Goal: Task Accomplishment & Management: Complete application form

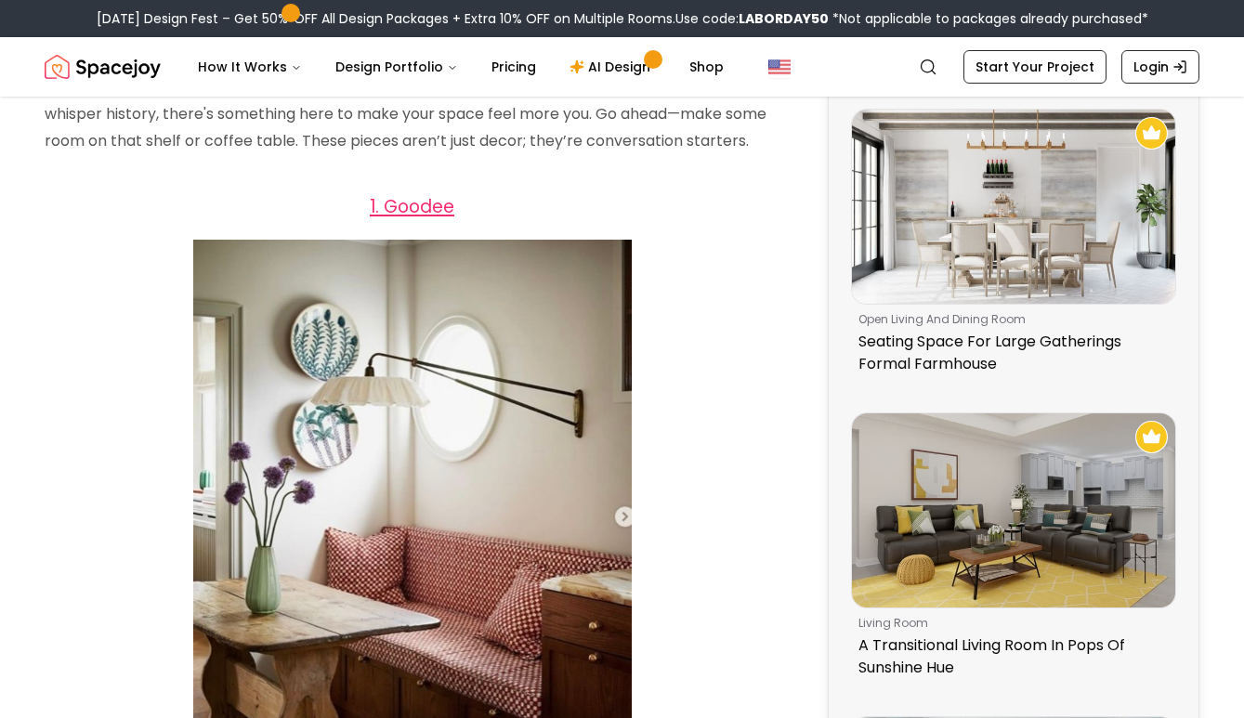
scroll to position [998, 0]
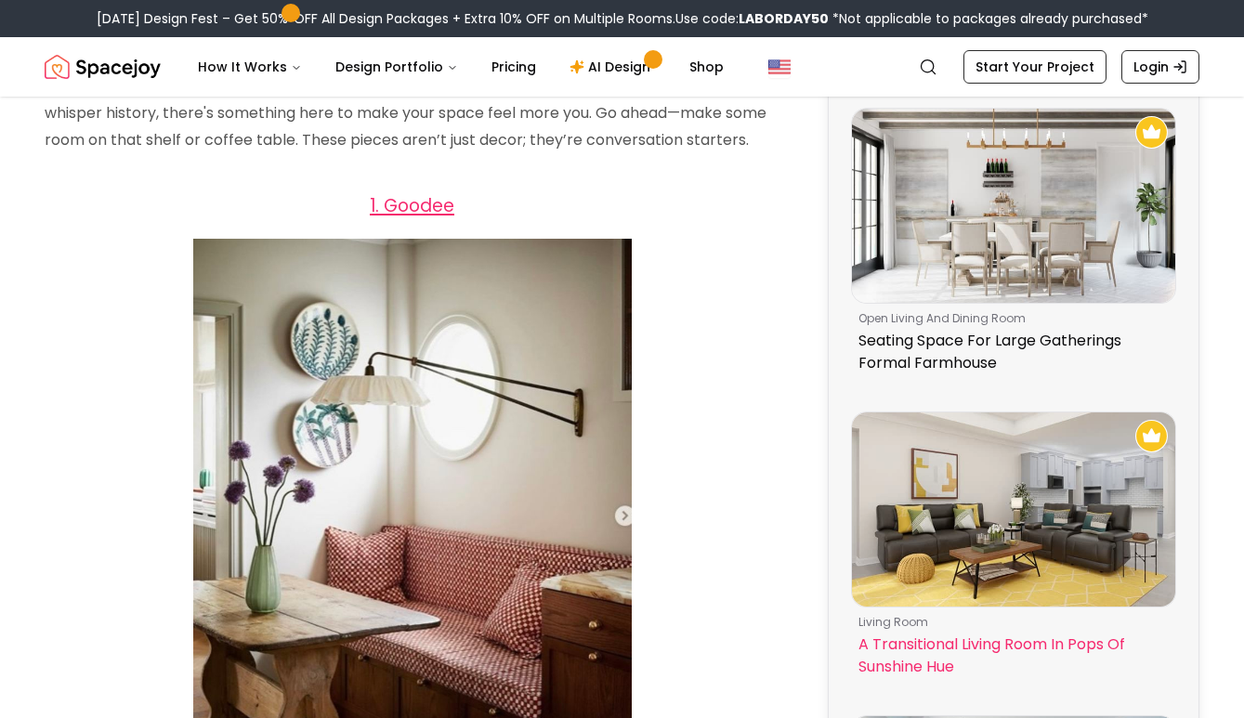
click at [915, 479] on img at bounding box center [1013, 510] width 323 height 194
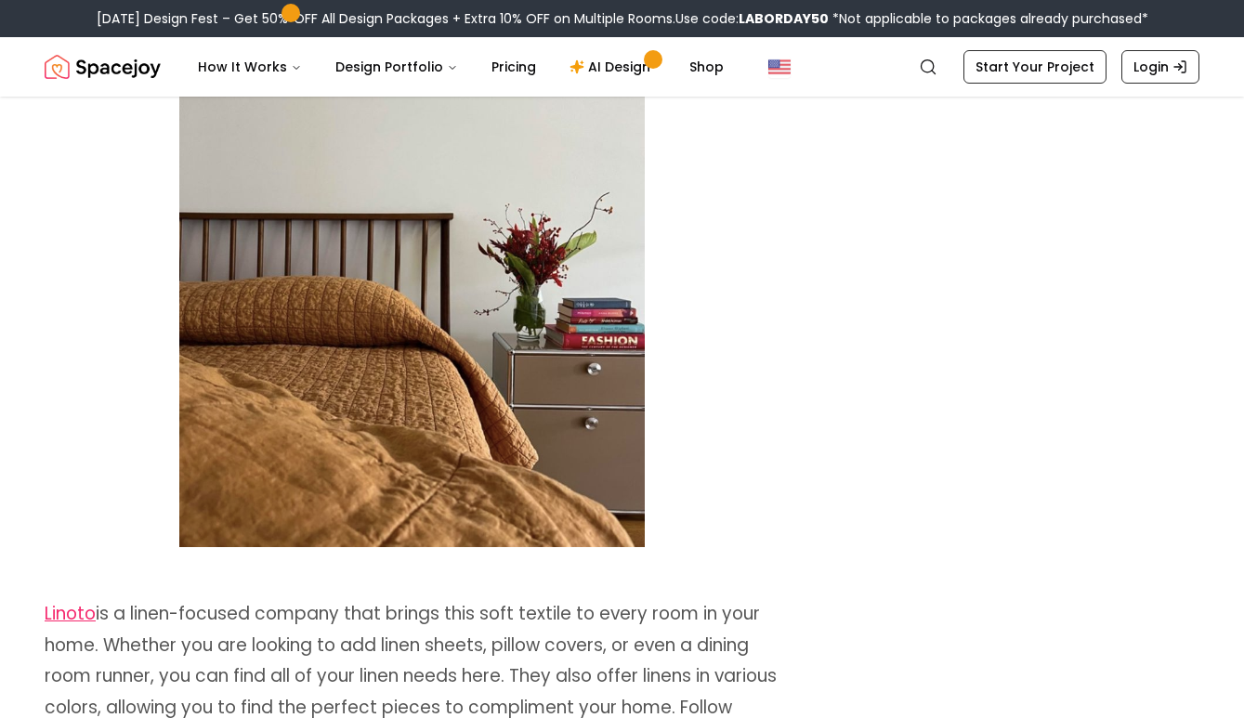
scroll to position [1981, 0]
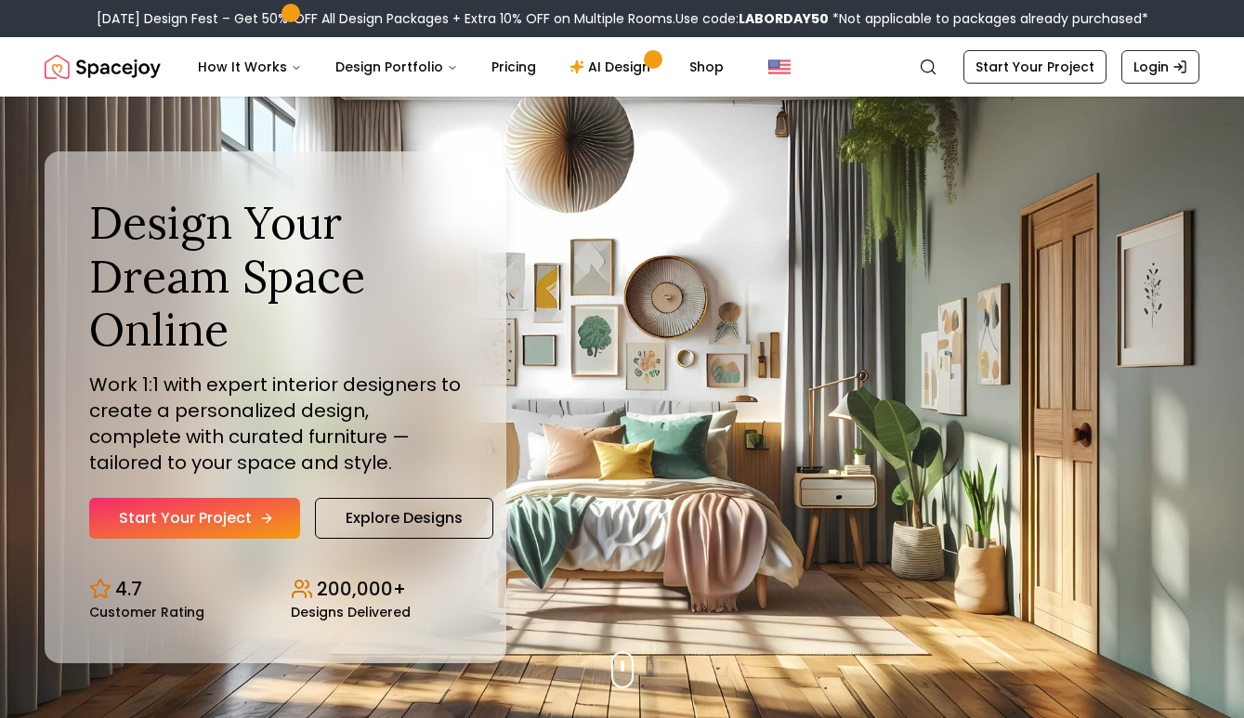
click at [204, 517] on link "Start Your Project" at bounding box center [194, 518] width 211 height 41
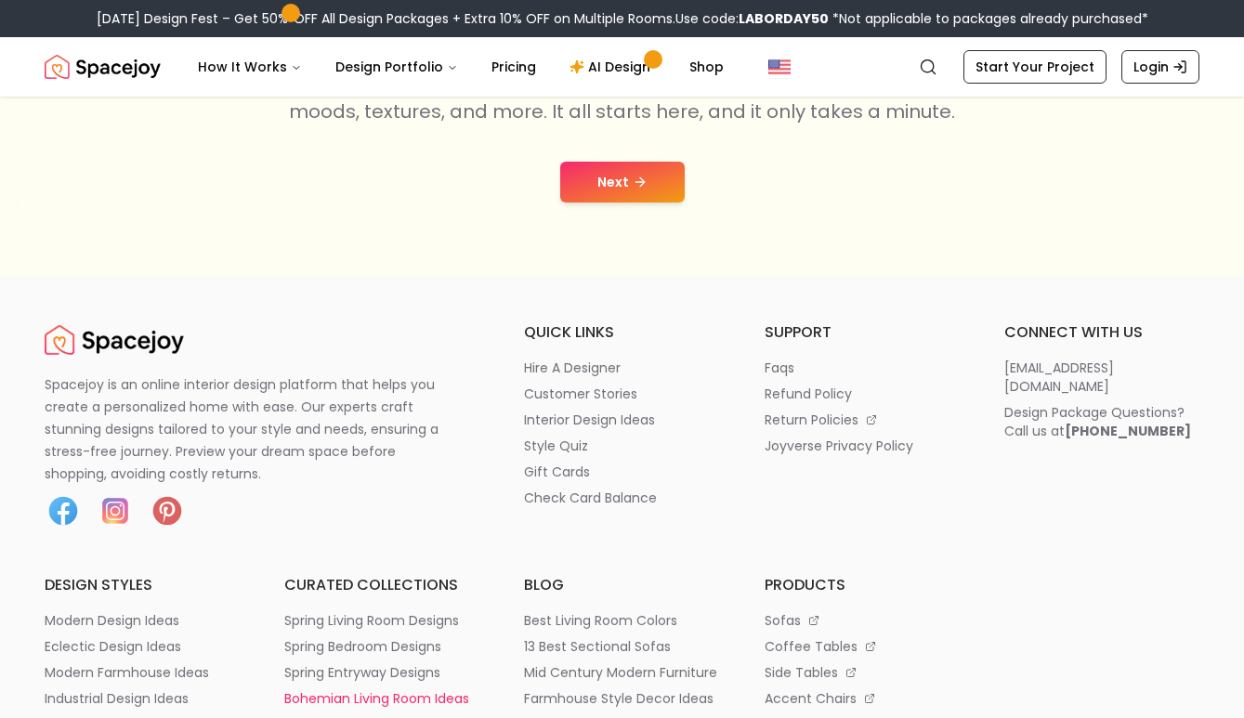
scroll to position [387, 0]
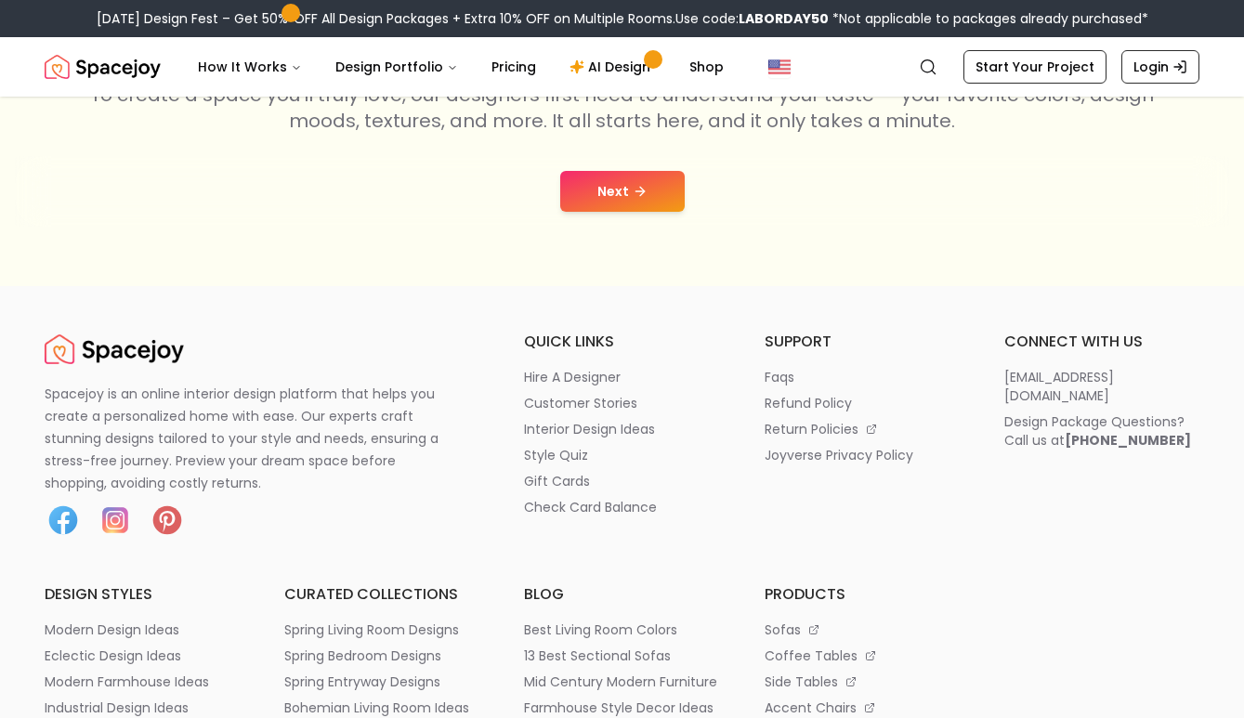
click at [639, 180] on button "Next" at bounding box center [622, 191] width 125 height 41
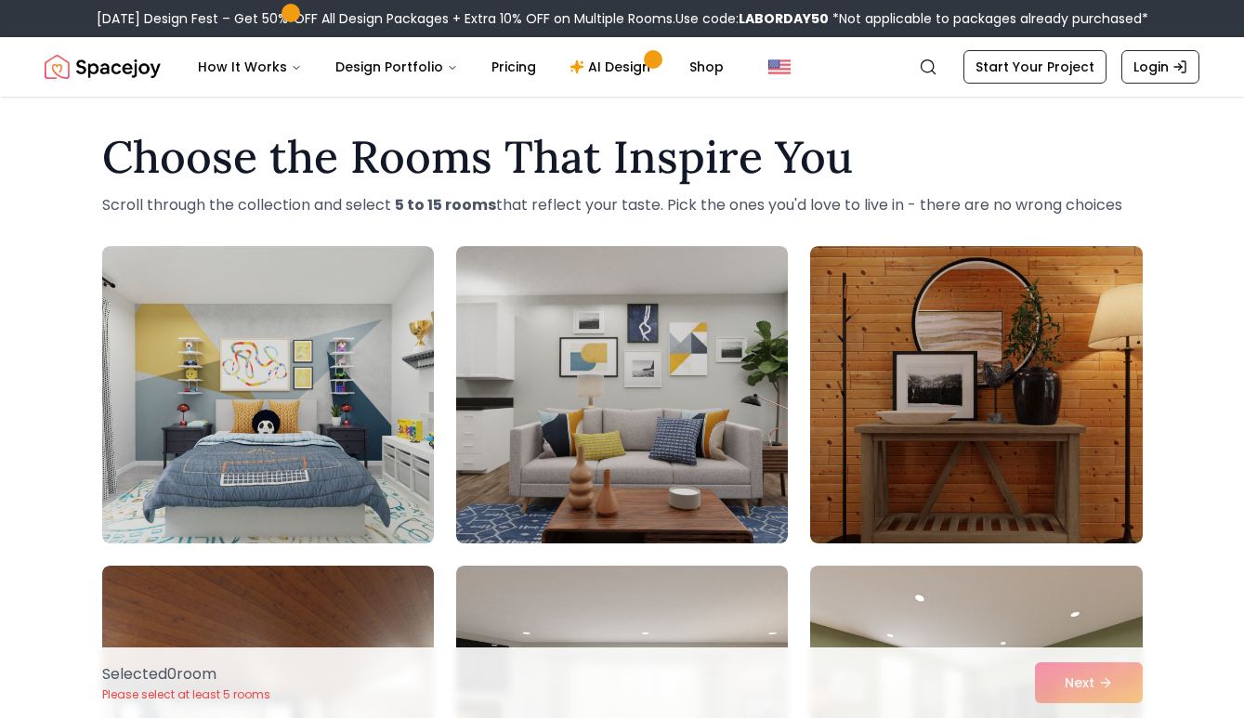
scroll to position [16, 0]
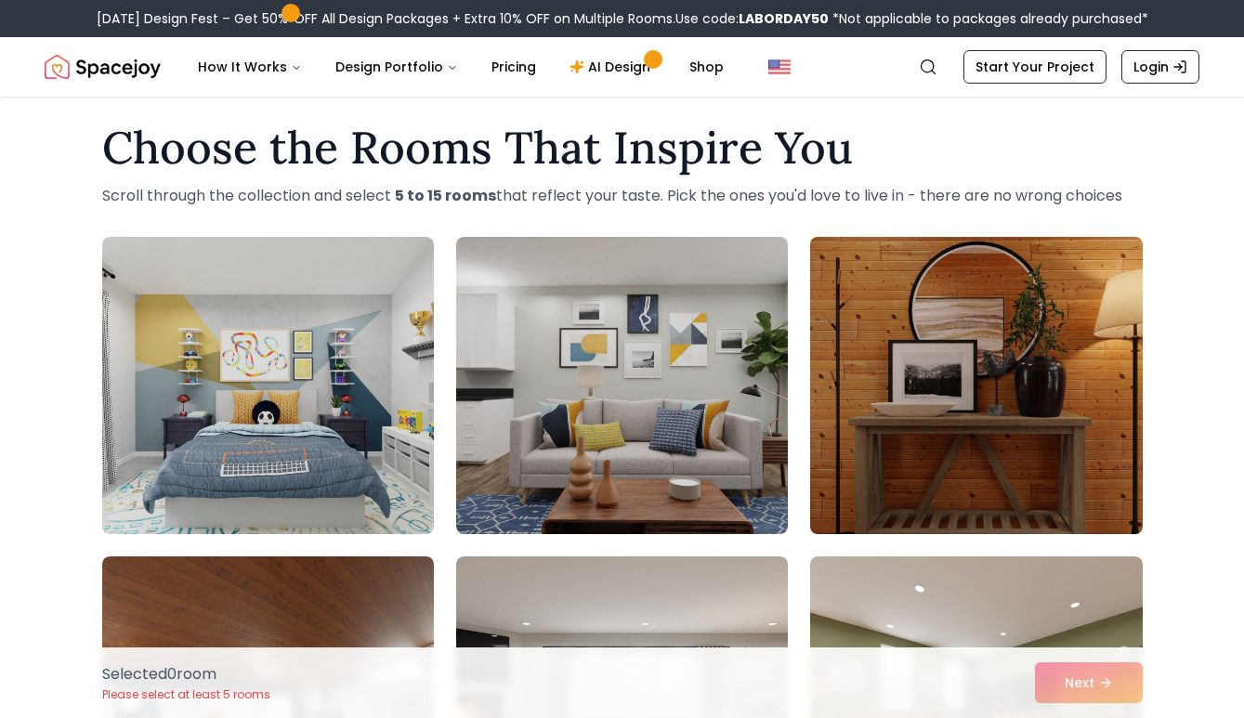
click at [893, 275] on img at bounding box center [976, 386] width 348 height 312
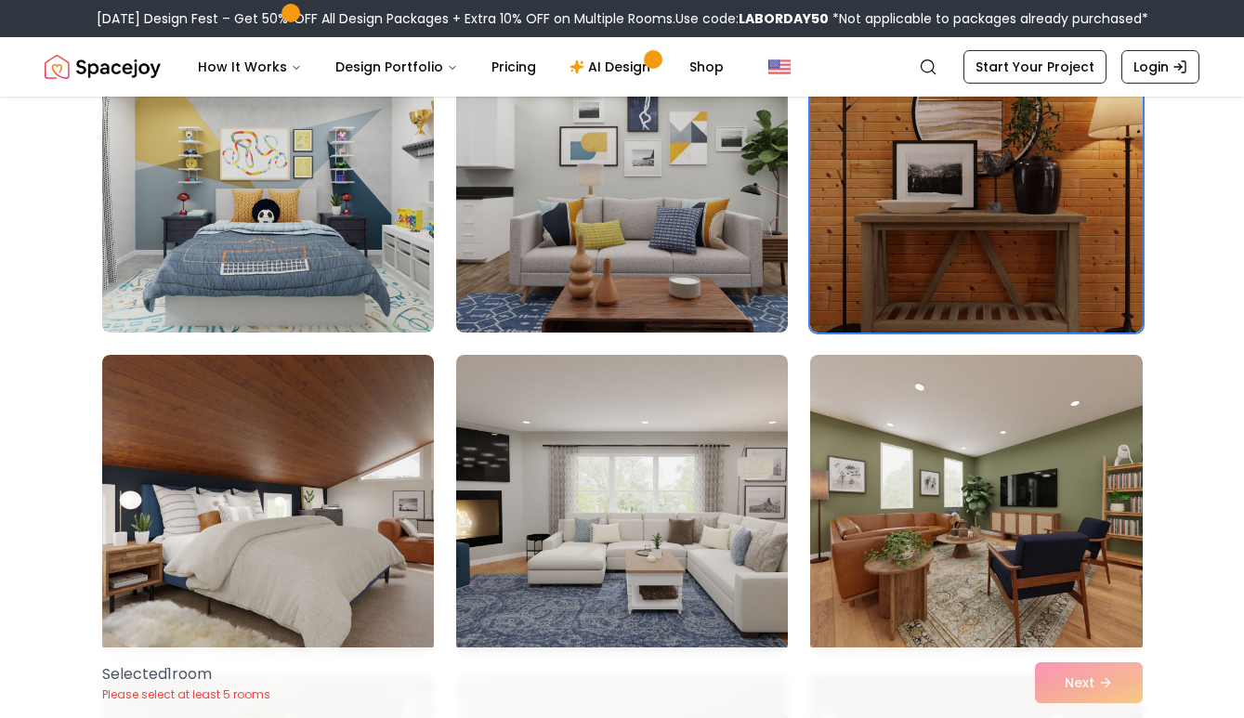
scroll to position [411, 0]
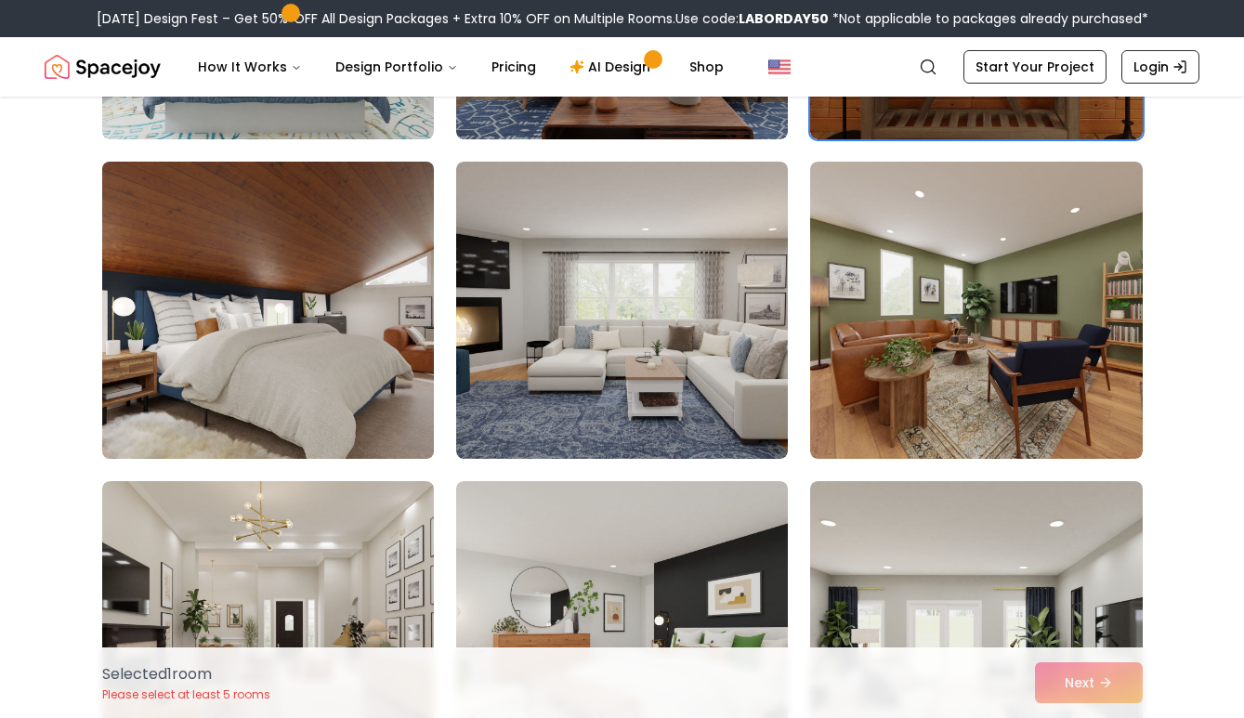
click at [352, 384] on img at bounding box center [268, 310] width 348 height 312
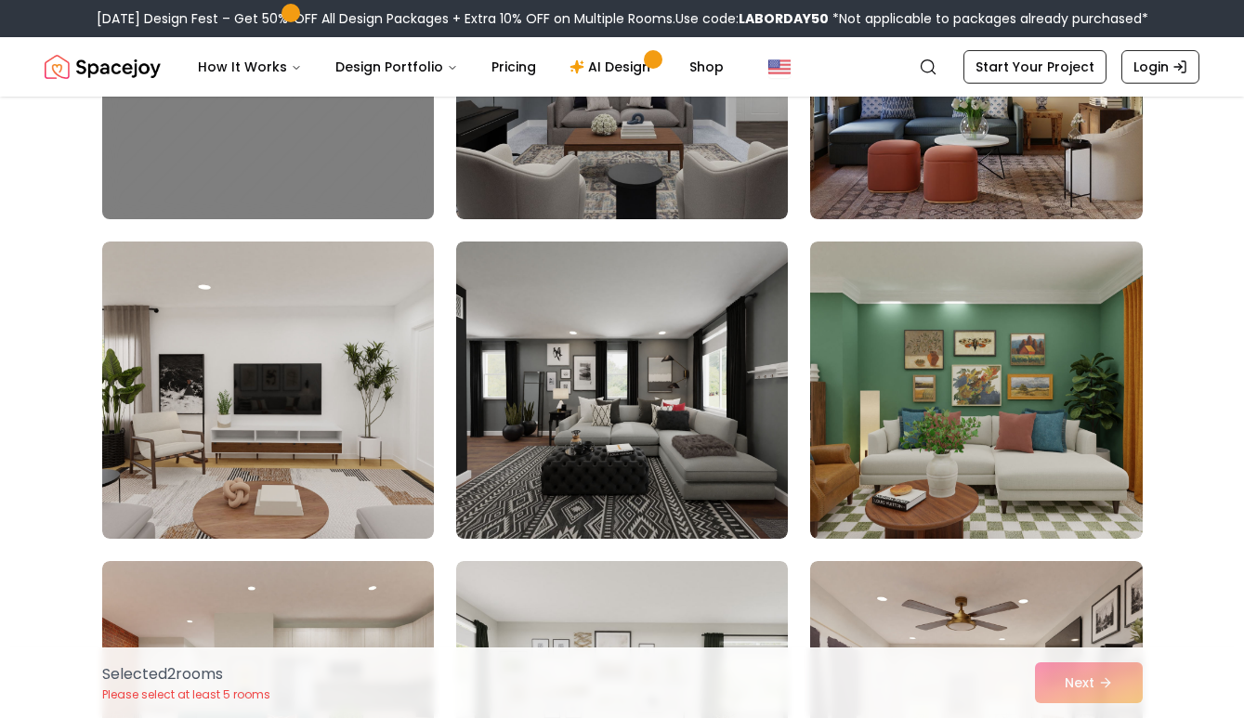
scroll to position [1614, 0]
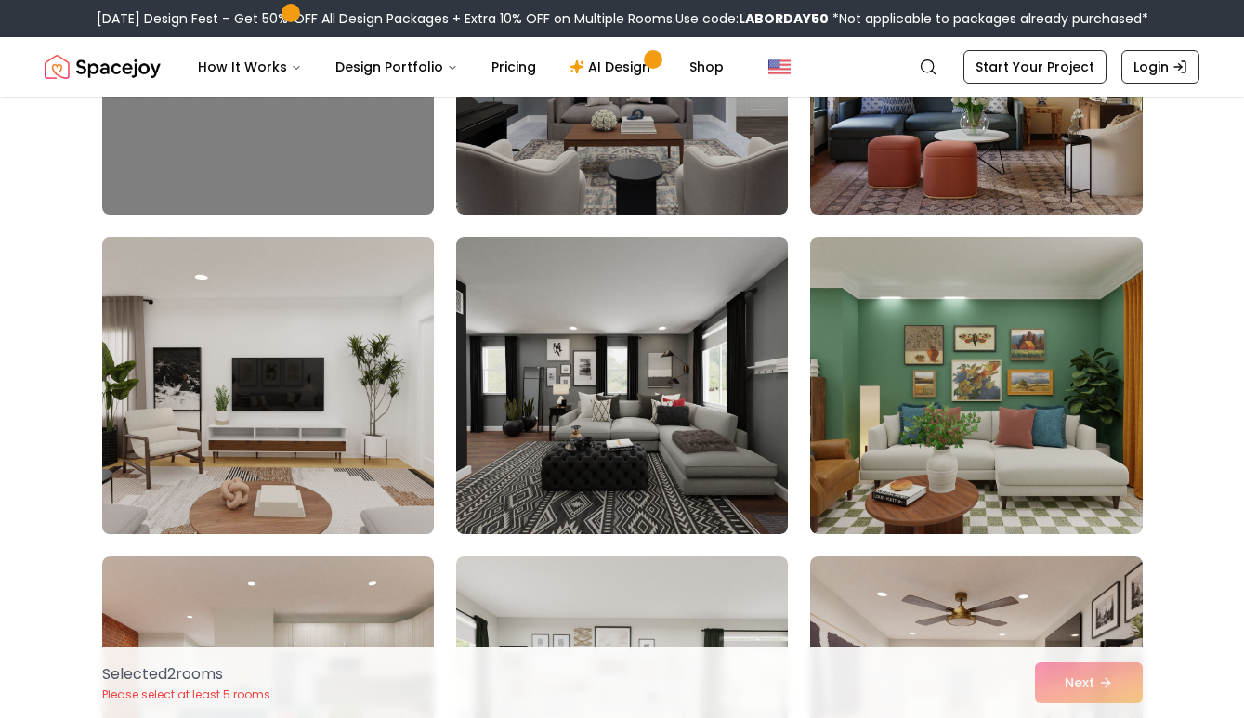
click at [348, 495] on img at bounding box center [268, 386] width 348 height 312
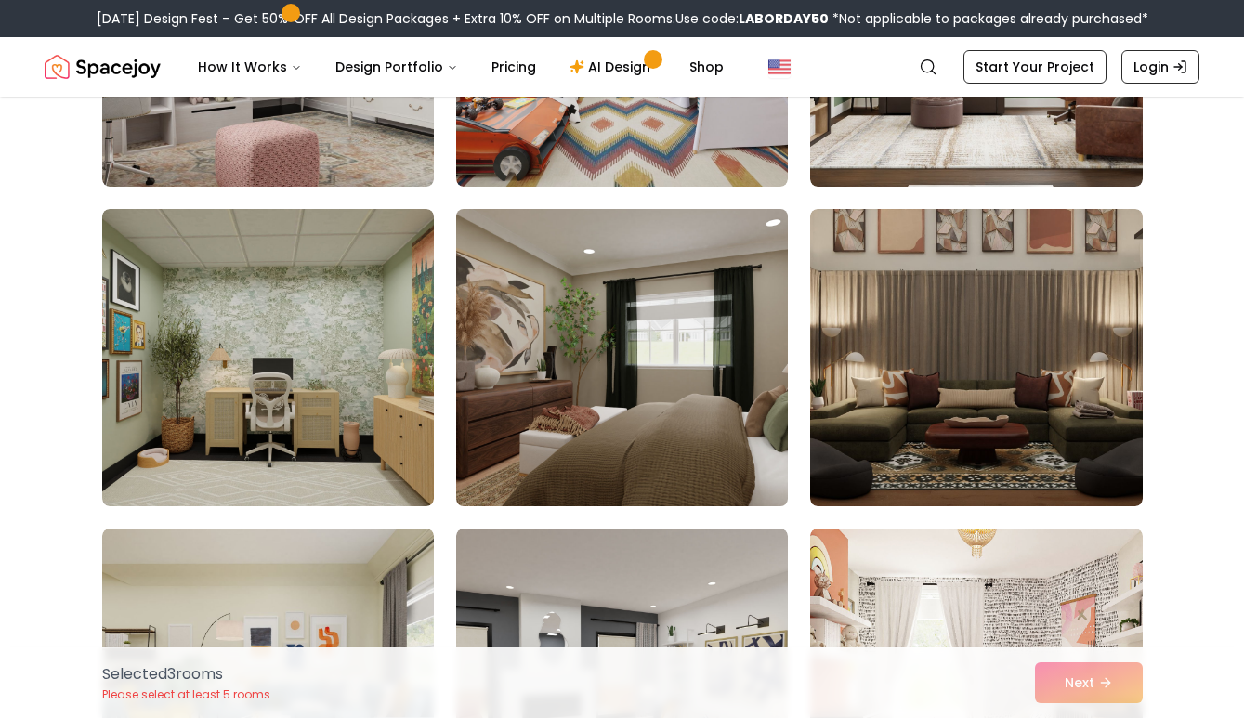
scroll to position [2899, 0]
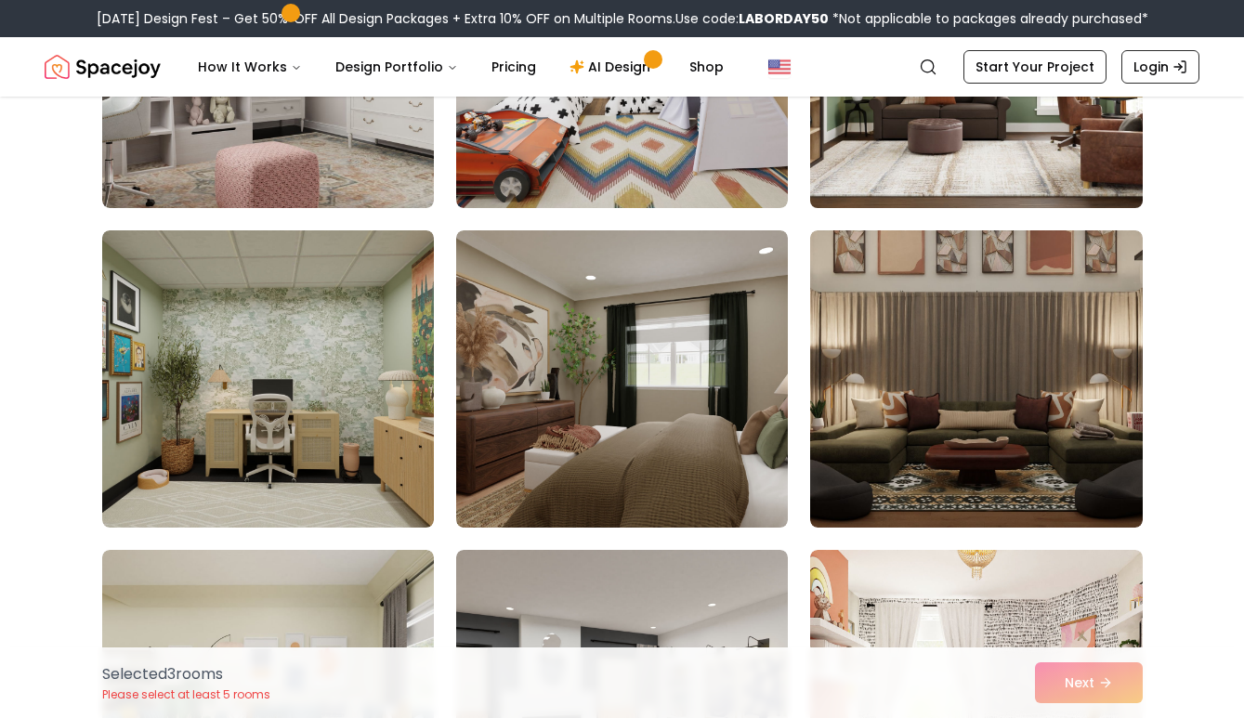
click at [854, 164] on img at bounding box center [976, 59] width 348 height 312
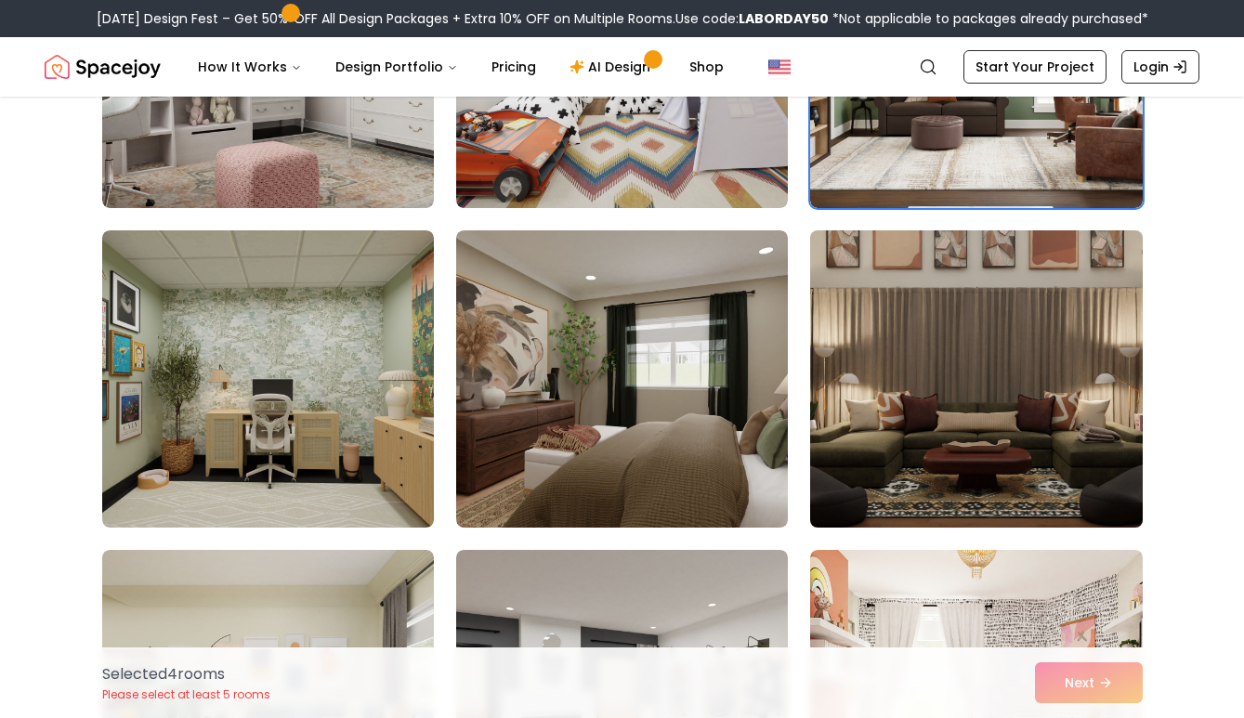
click at [844, 348] on img at bounding box center [976, 379] width 348 height 312
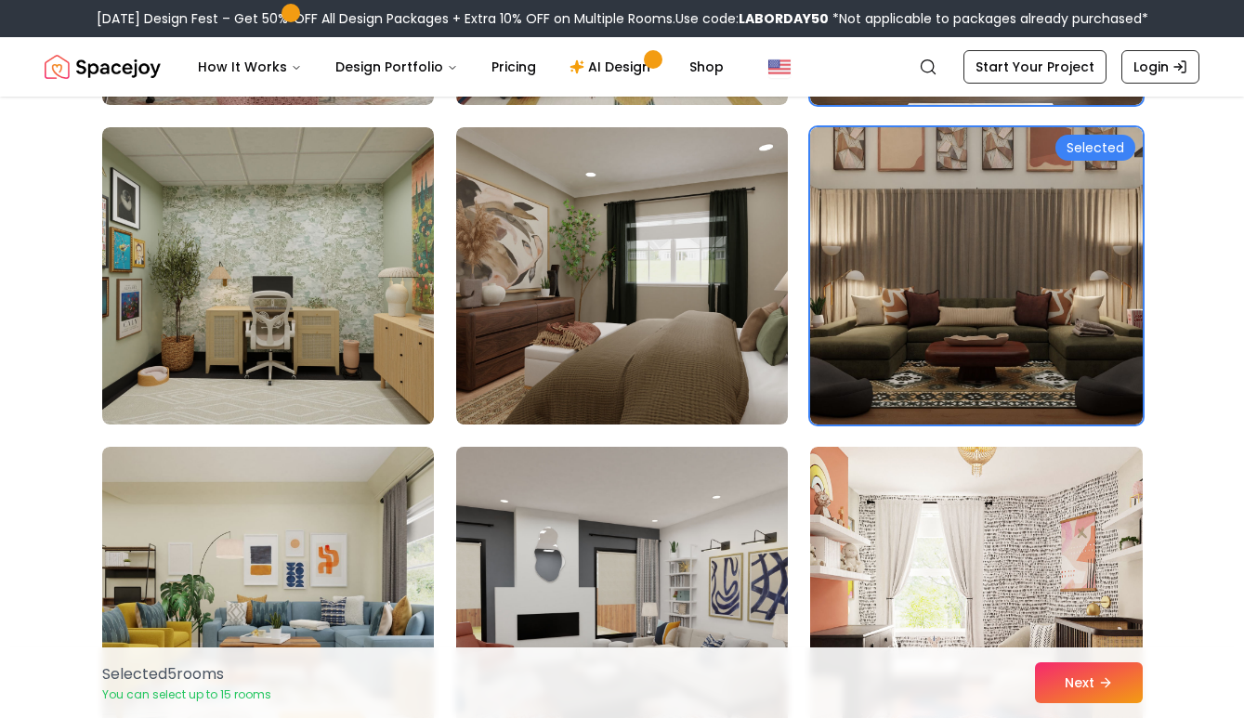
scroll to position [2935, 0]
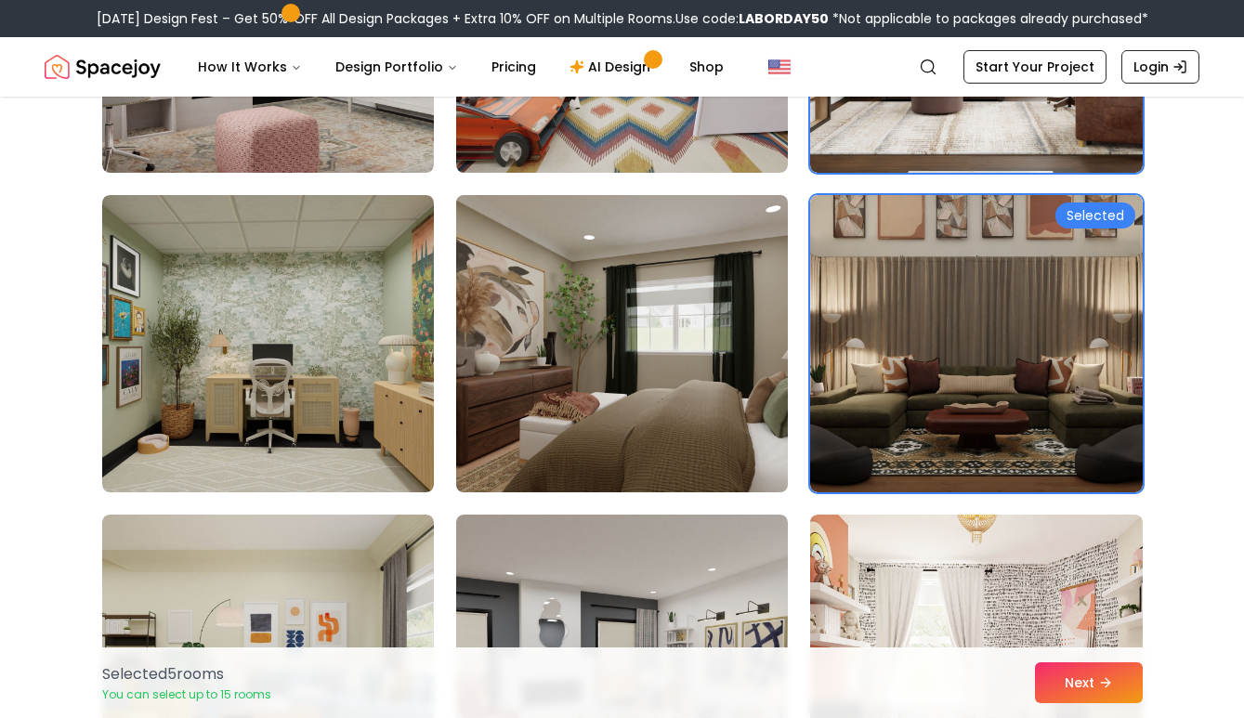
click at [687, 403] on img at bounding box center [622, 344] width 348 height 312
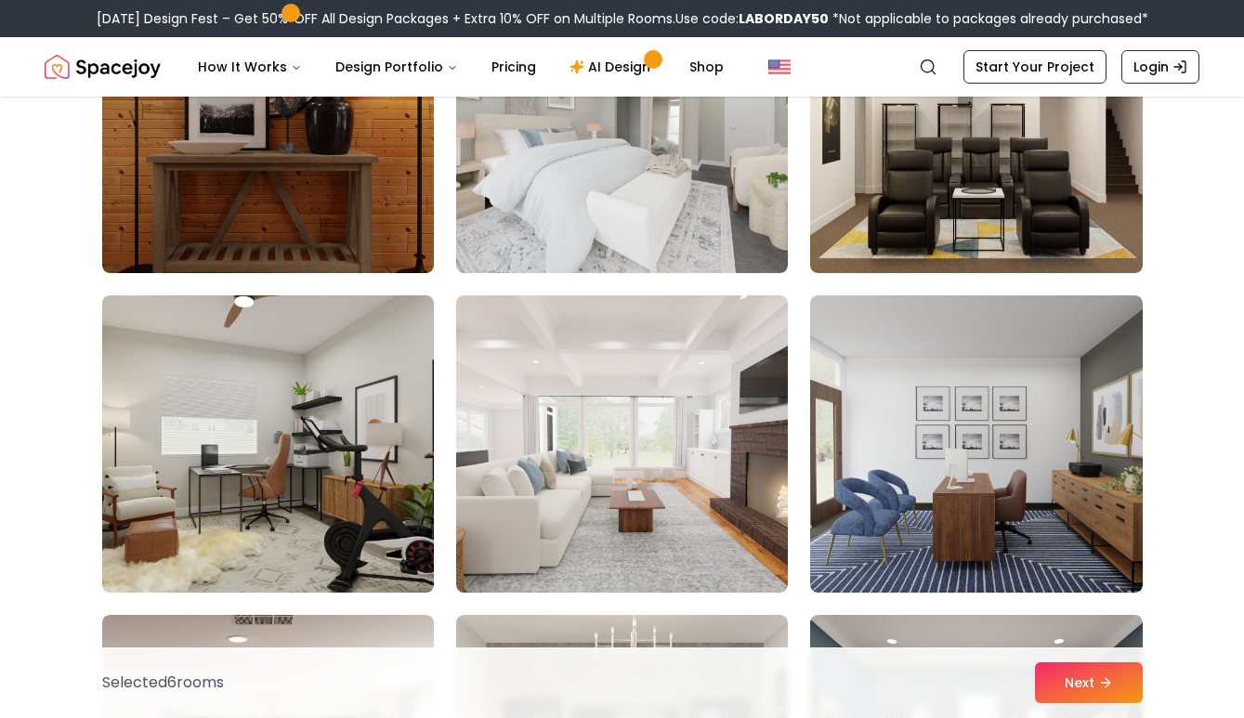
scroll to position [3819, 0]
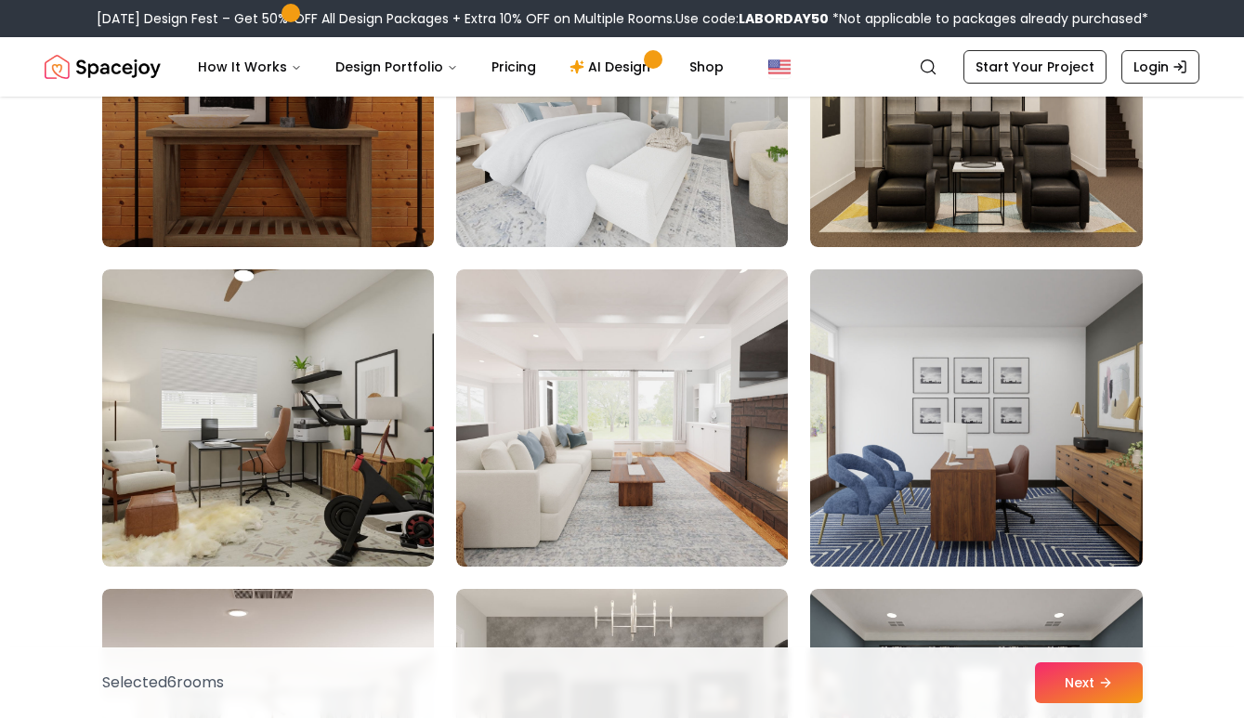
click at [964, 339] on img at bounding box center [976, 418] width 348 height 312
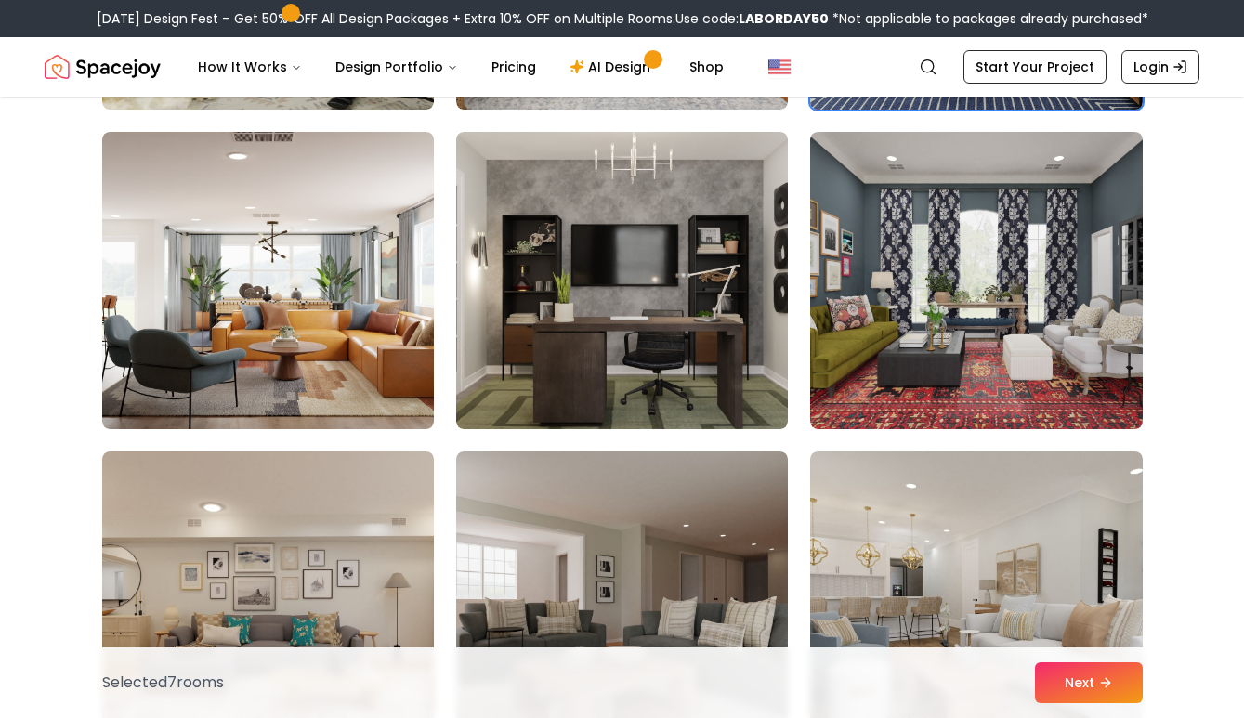
scroll to position [4293, 0]
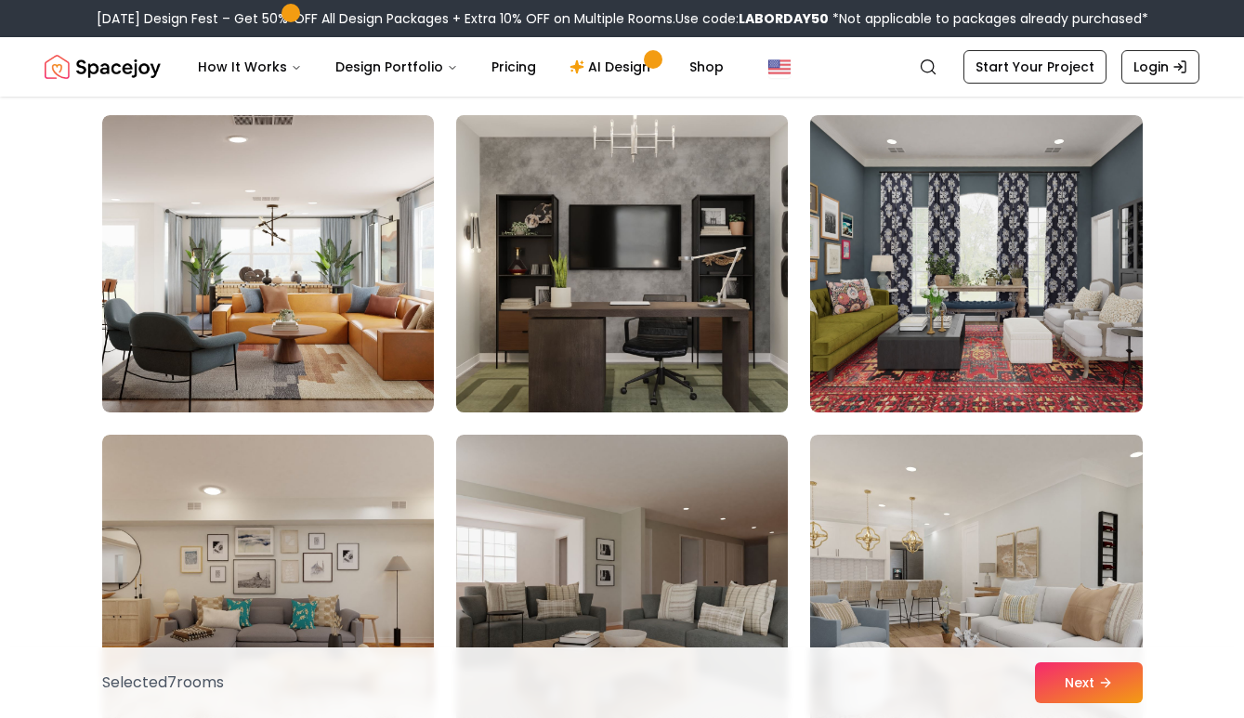
click at [748, 331] on img at bounding box center [622, 264] width 348 height 312
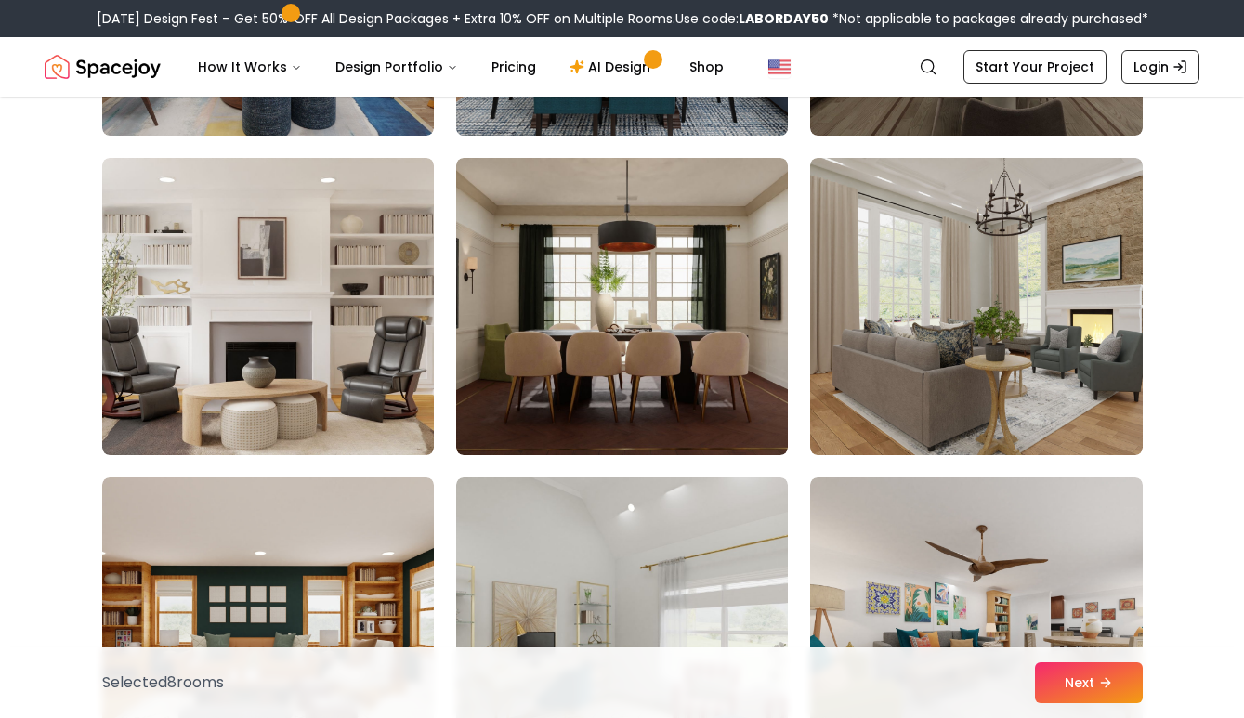
scroll to position [5226, 0]
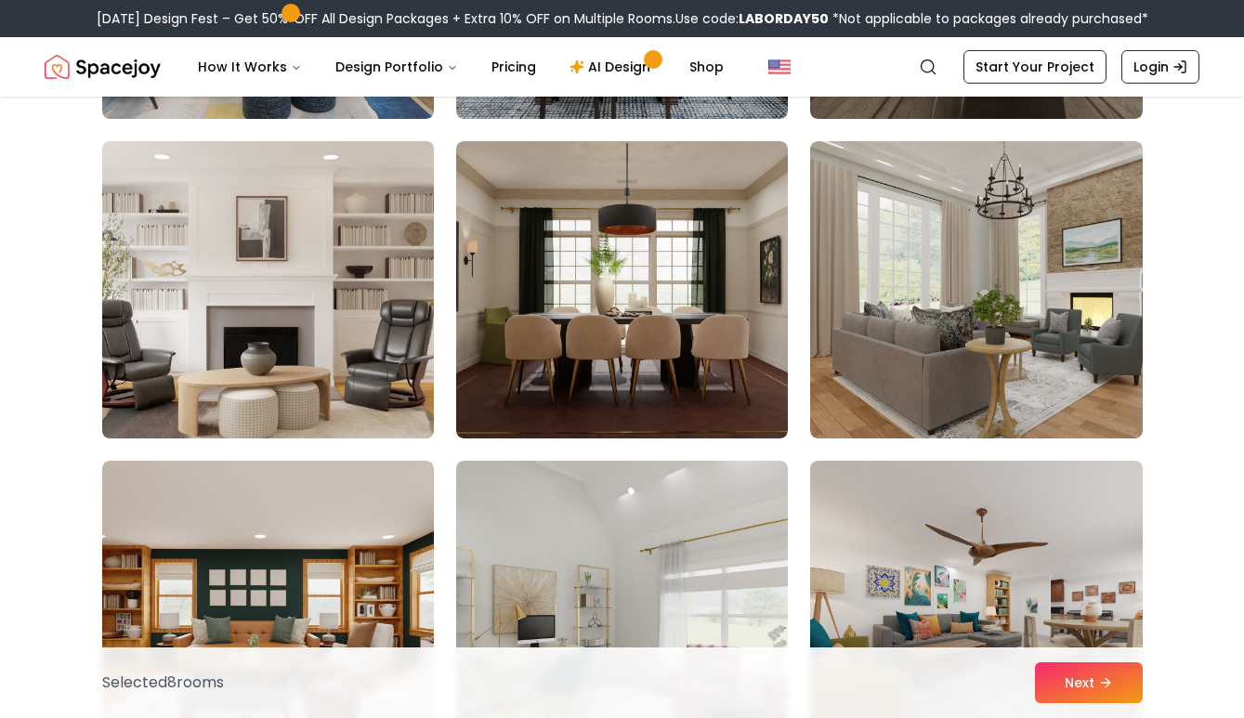
click at [382, 395] on img at bounding box center [268, 290] width 348 height 312
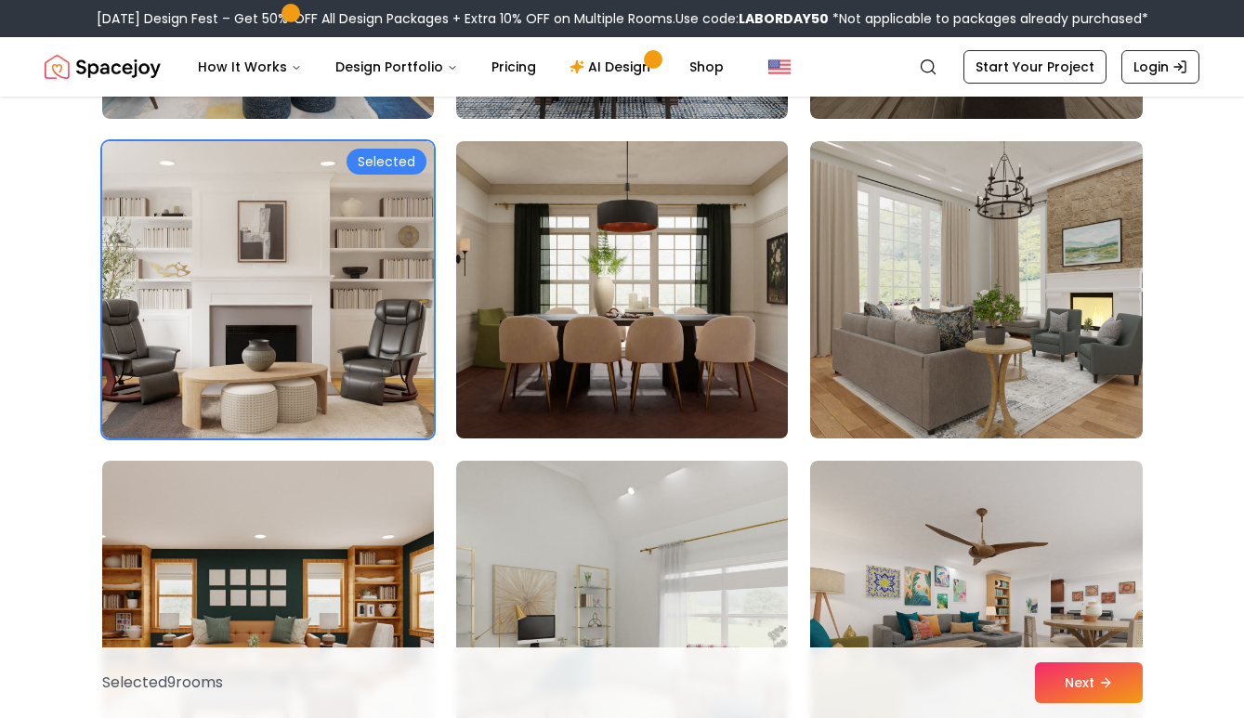
click at [572, 348] on img at bounding box center [622, 290] width 348 height 312
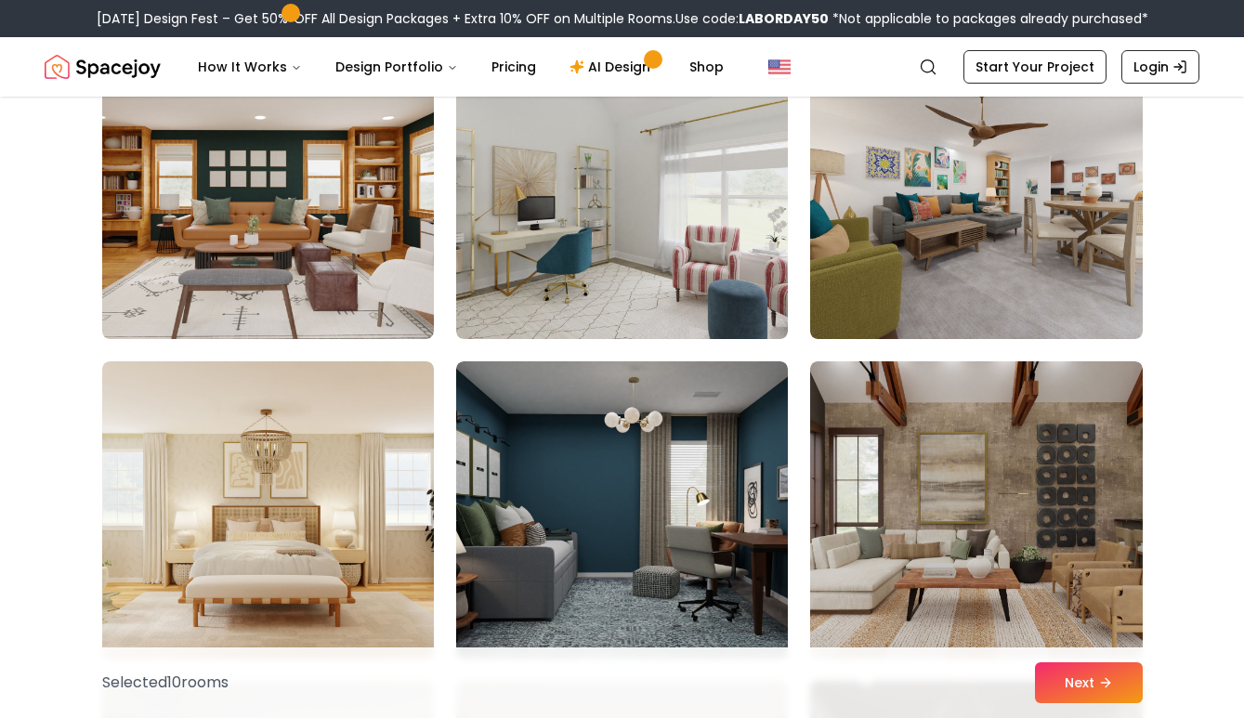
scroll to position [5652, 0]
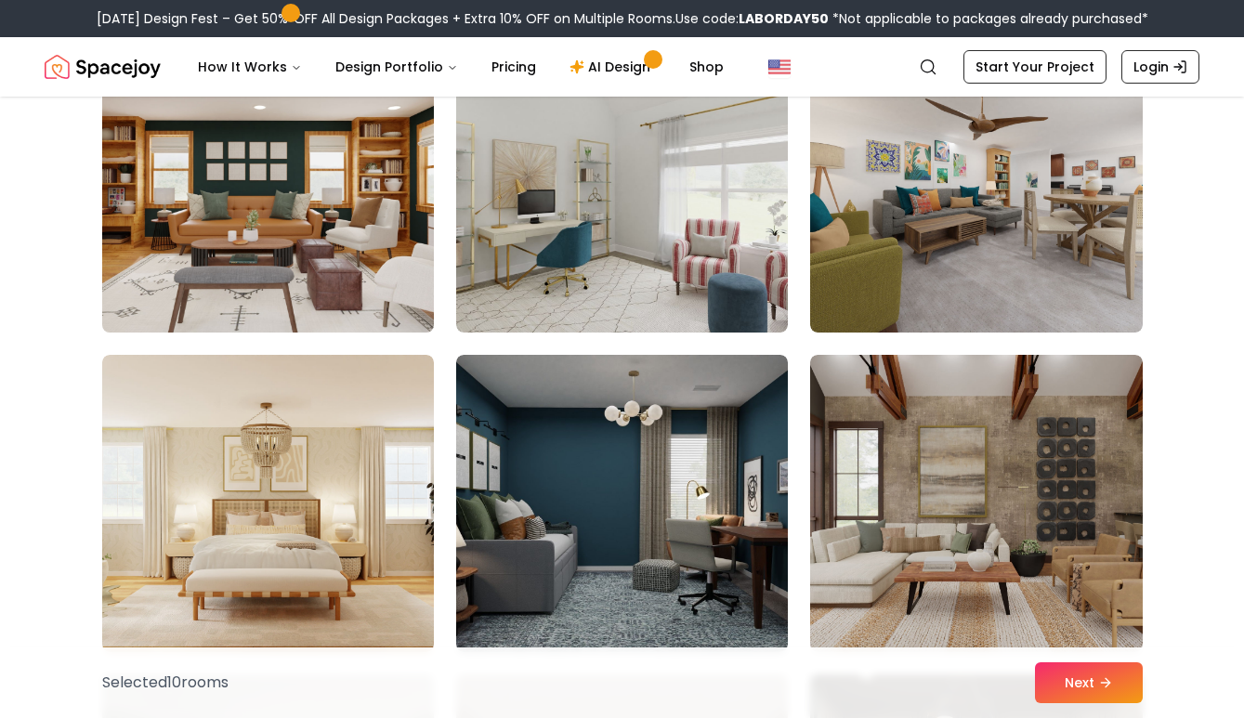
click at [404, 263] on img at bounding box center [268, 184] width 348 height 312
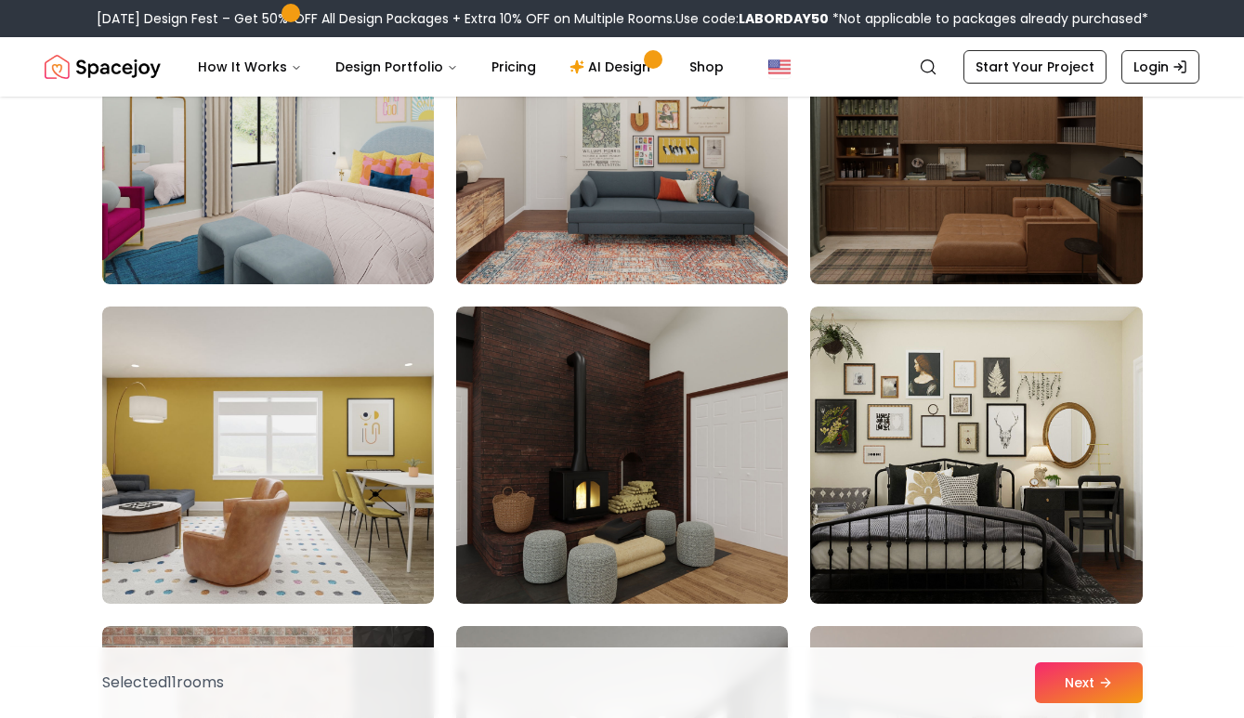
scroll to position [6341, 0]
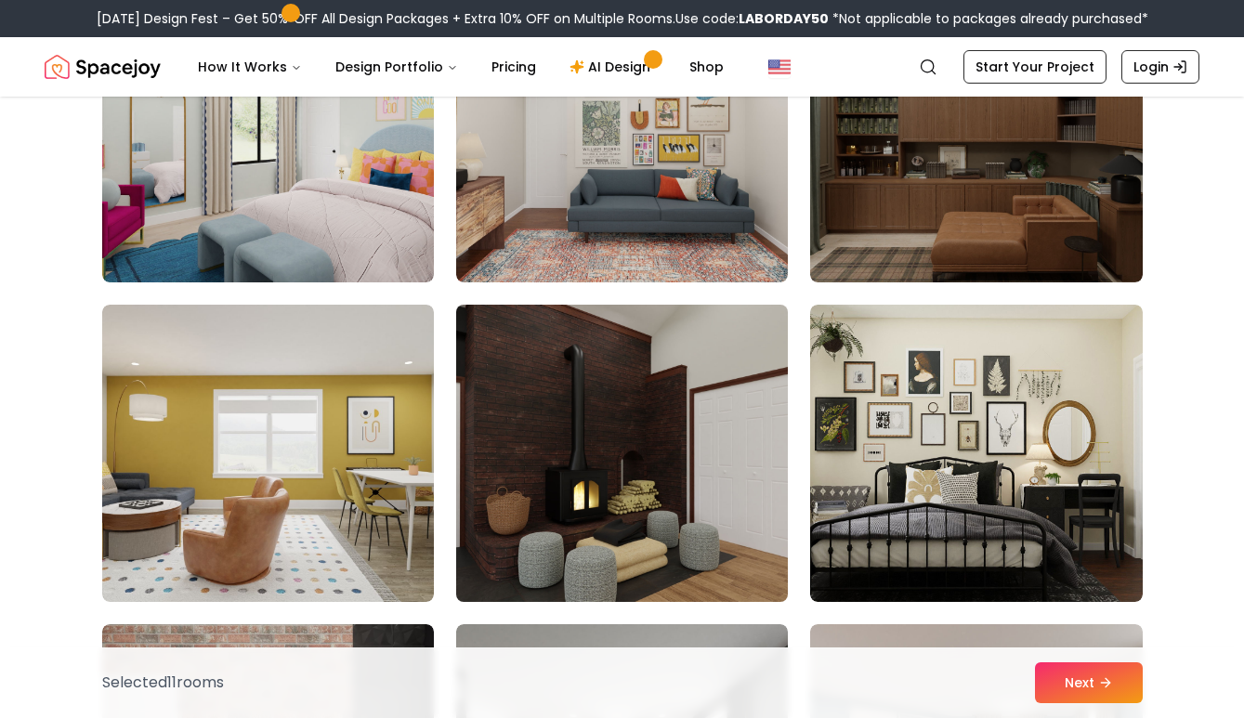
click at [609, 458] on img at bounding box center [622, 453] width 348 height 312
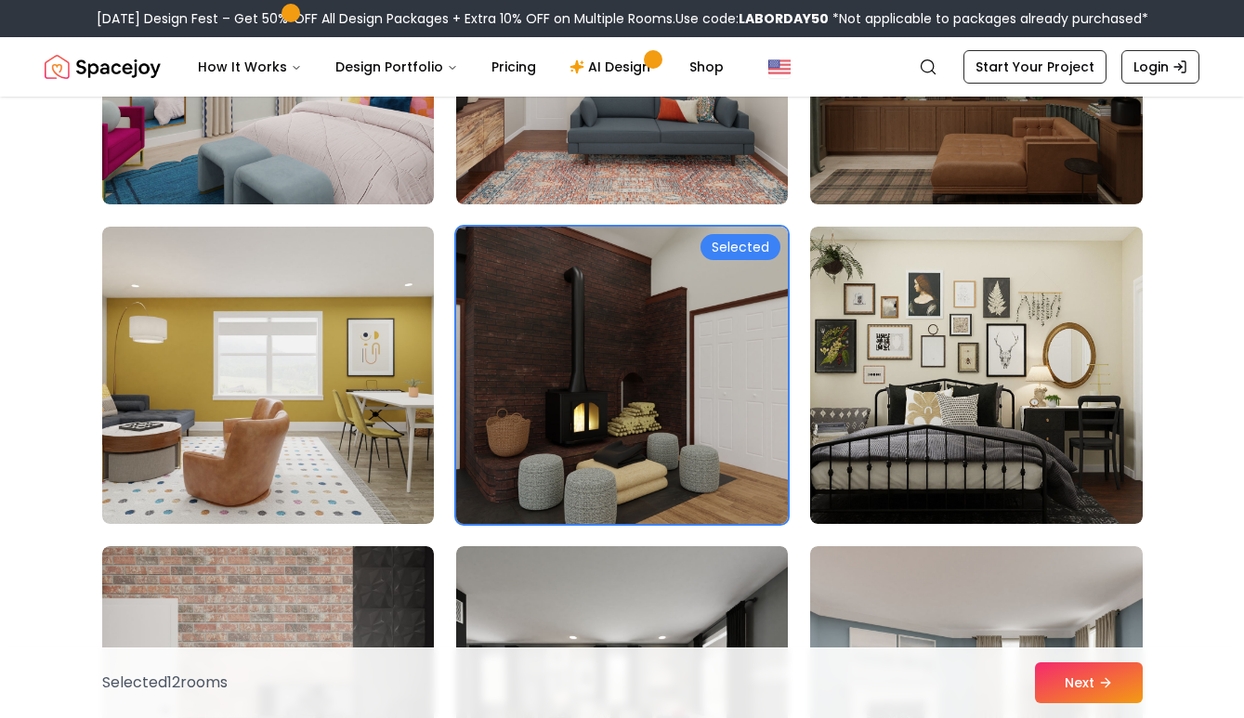
scroll to position [6523, 0]
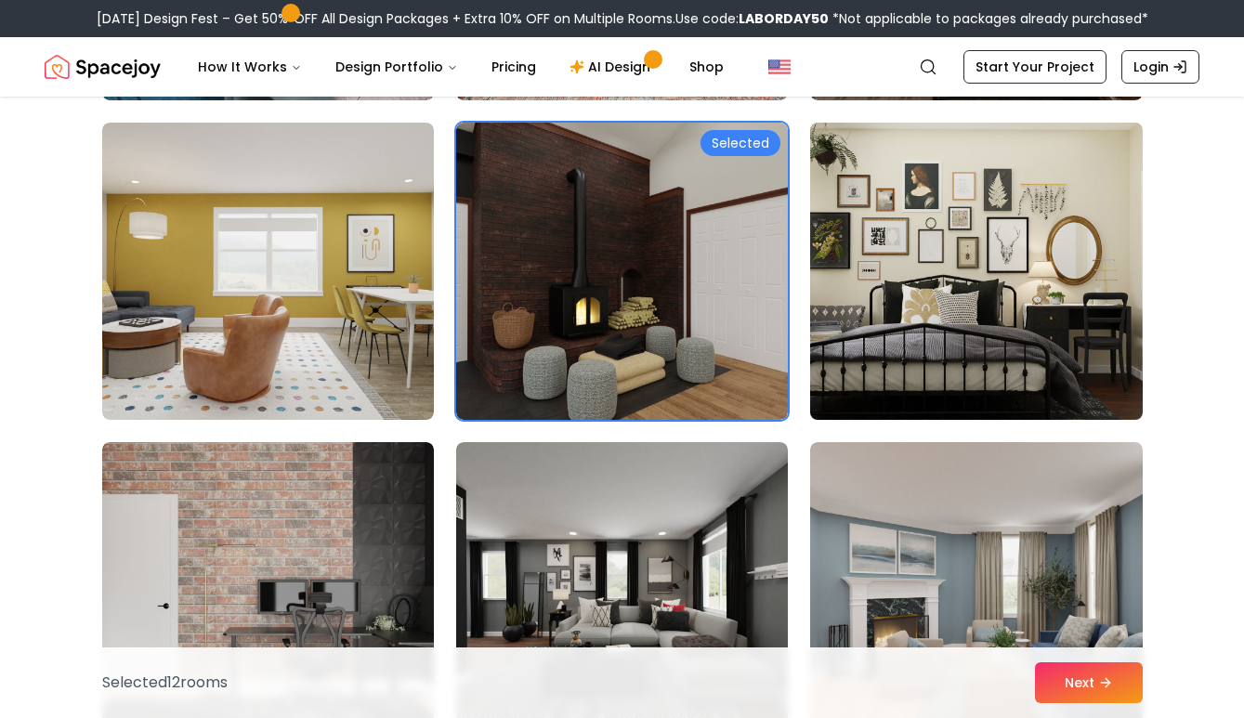
click at [913, 243] on img at bounding box center [976, 271] width 348 height 312
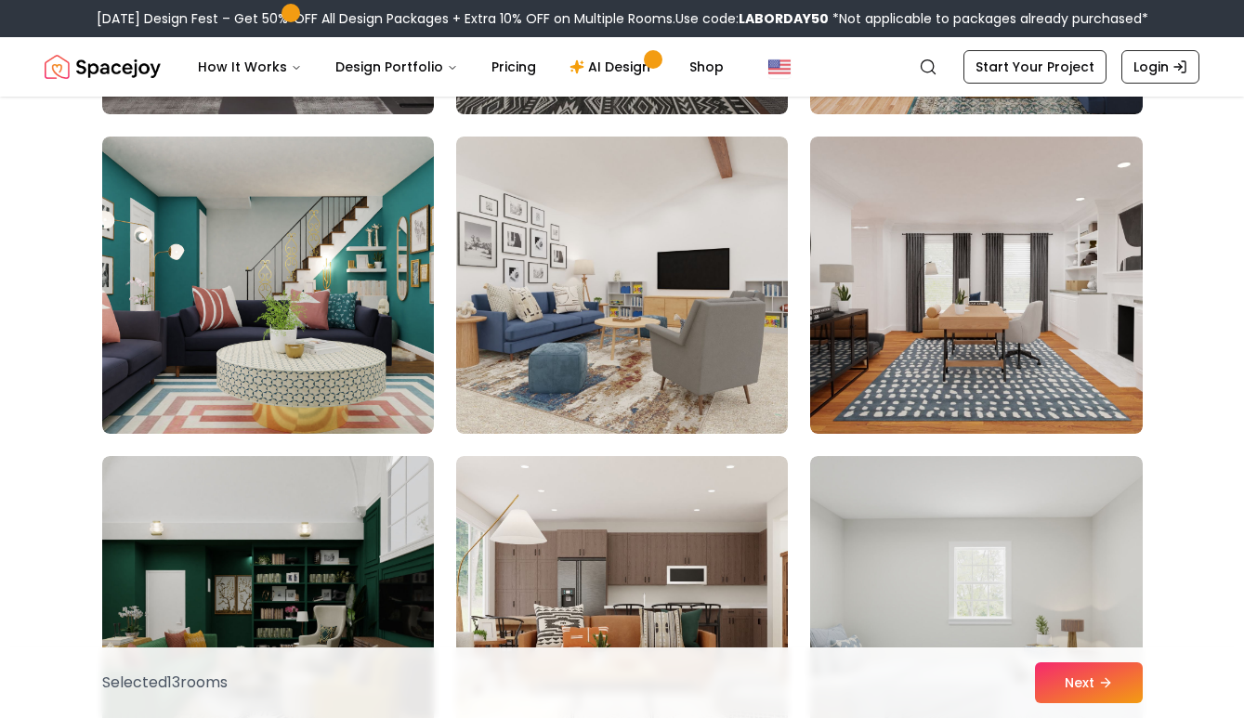
scroll to position [7149, 0]
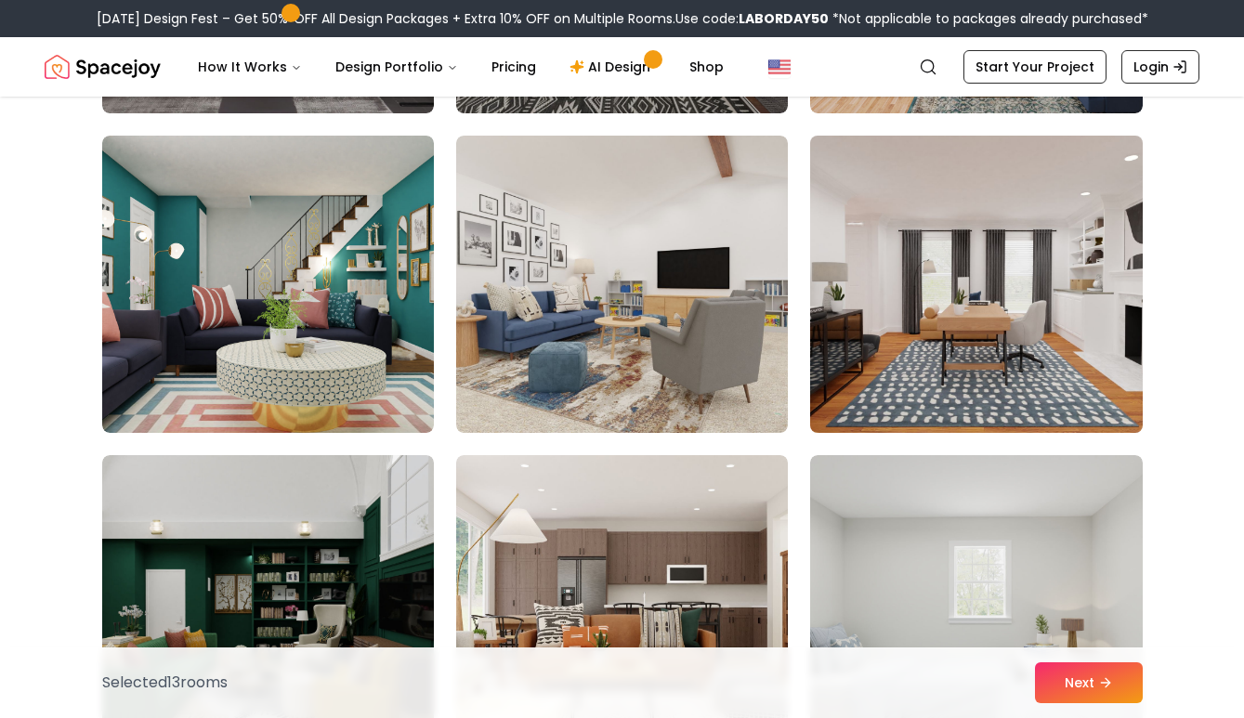
click at [942, 292] on img at bounding box center [976, 284] width 348 height 312
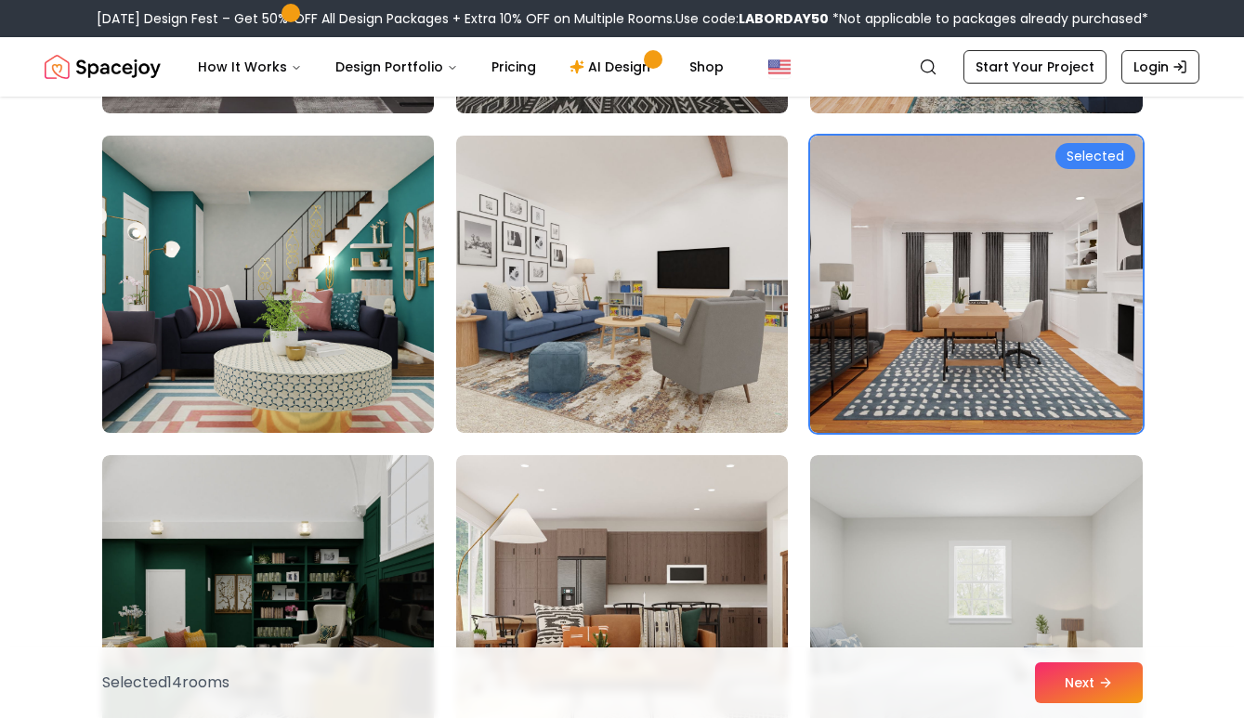
click at [339, 395] on img at bounding box center [268, 284] width 348 height 312
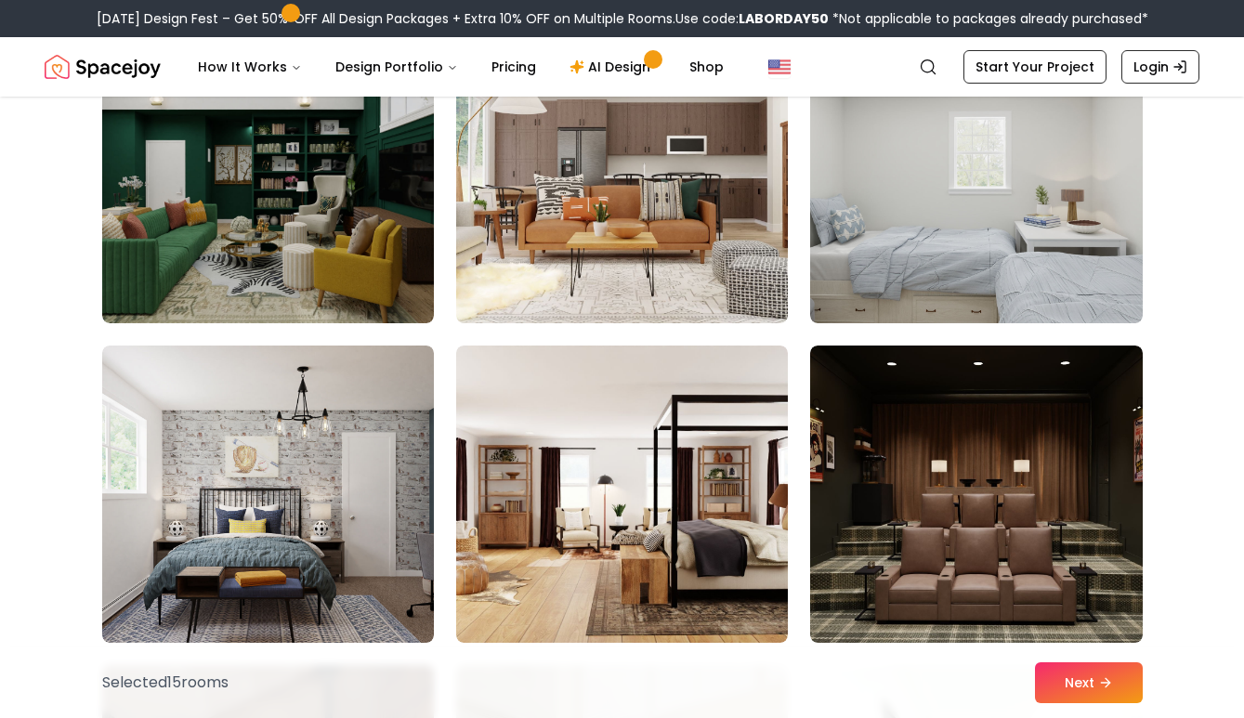
scroll to position [7580, 0]
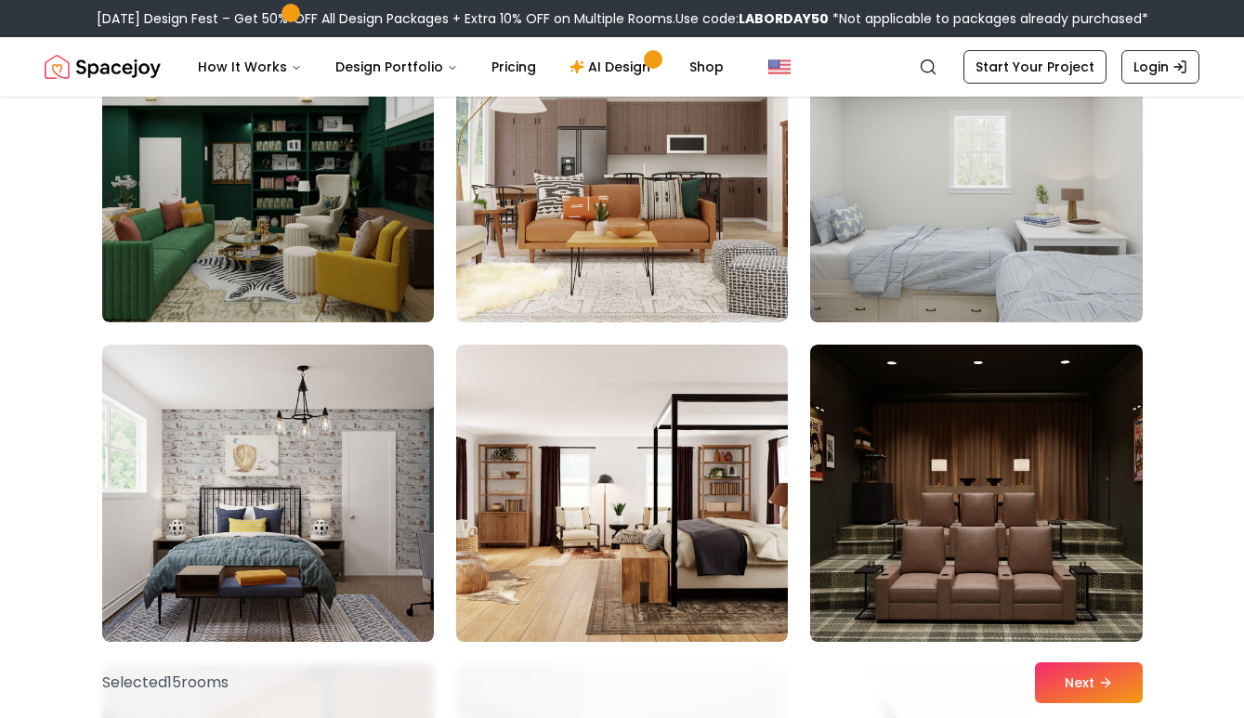
click at [322, 273] on img at bounding box center [268, 174] width 348 height 312
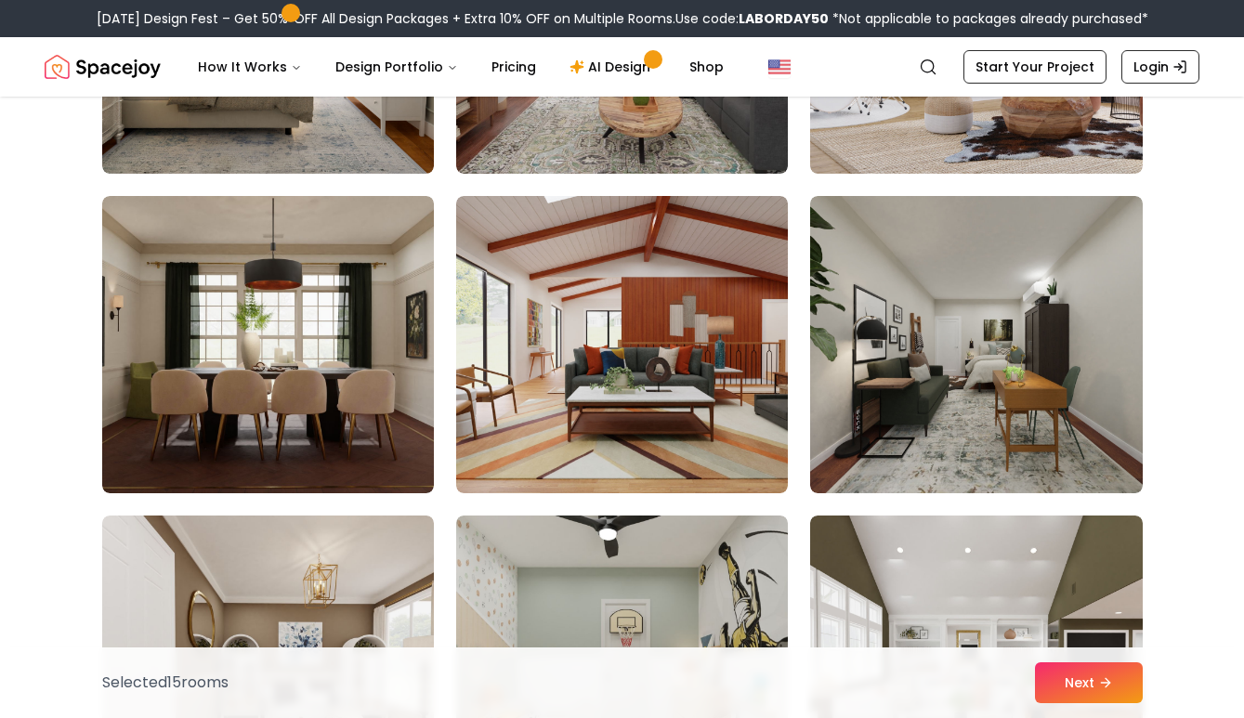
scroll to position [8759, 0]
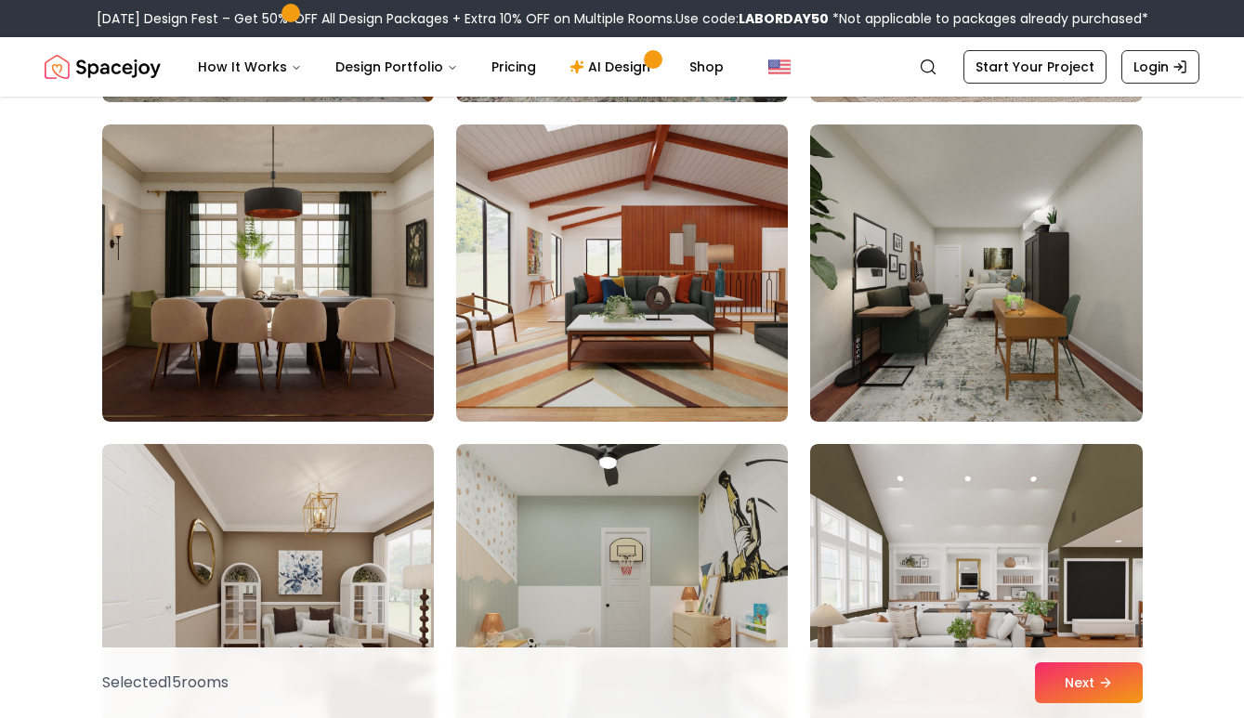
click at [322, 273] on img at bounding box center [268, 273] width 332 height 297
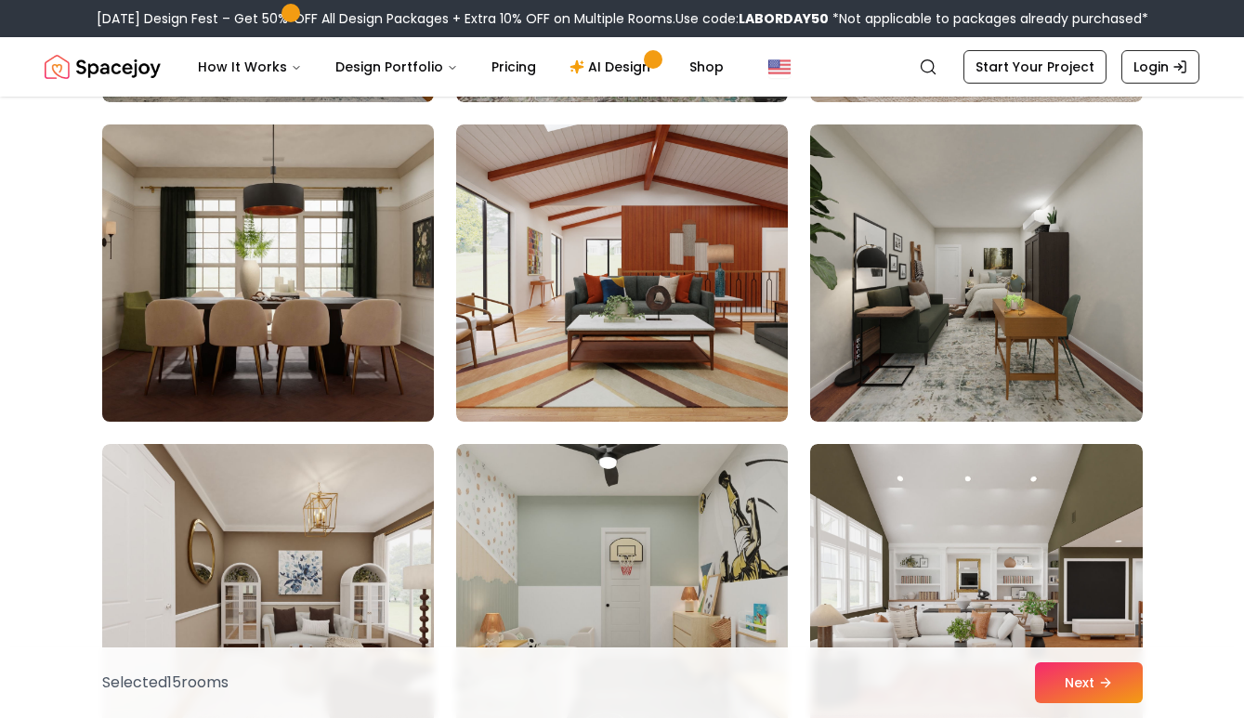
click at [322, 271] on img at bounding box center [268, 273] width 348 height 312
click at [333, 232] on img at bounding box center [268, 273] width 348 height 312
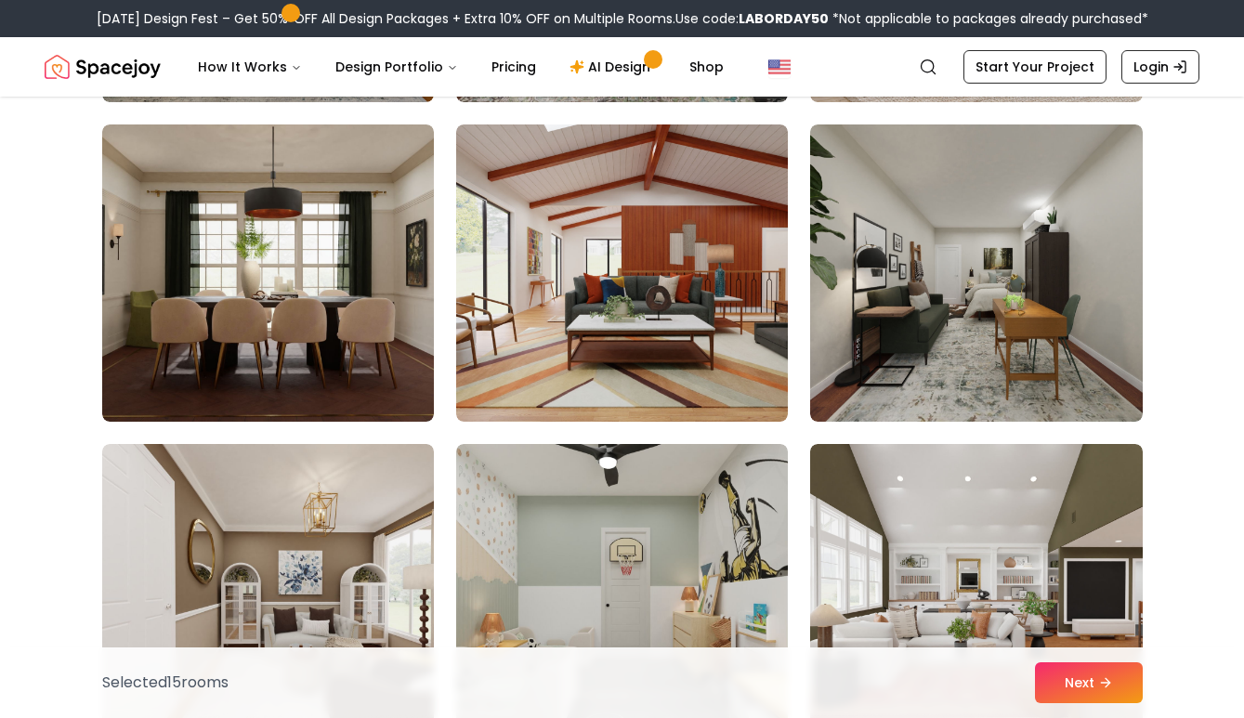
click at [1108, 706] on div "Selected 15 room s Next" at bounding box center [622, 683] width 1070 height 71
click at [1099, 680] on button "Next" at bounding box center [1089, 683] width 108 height 41
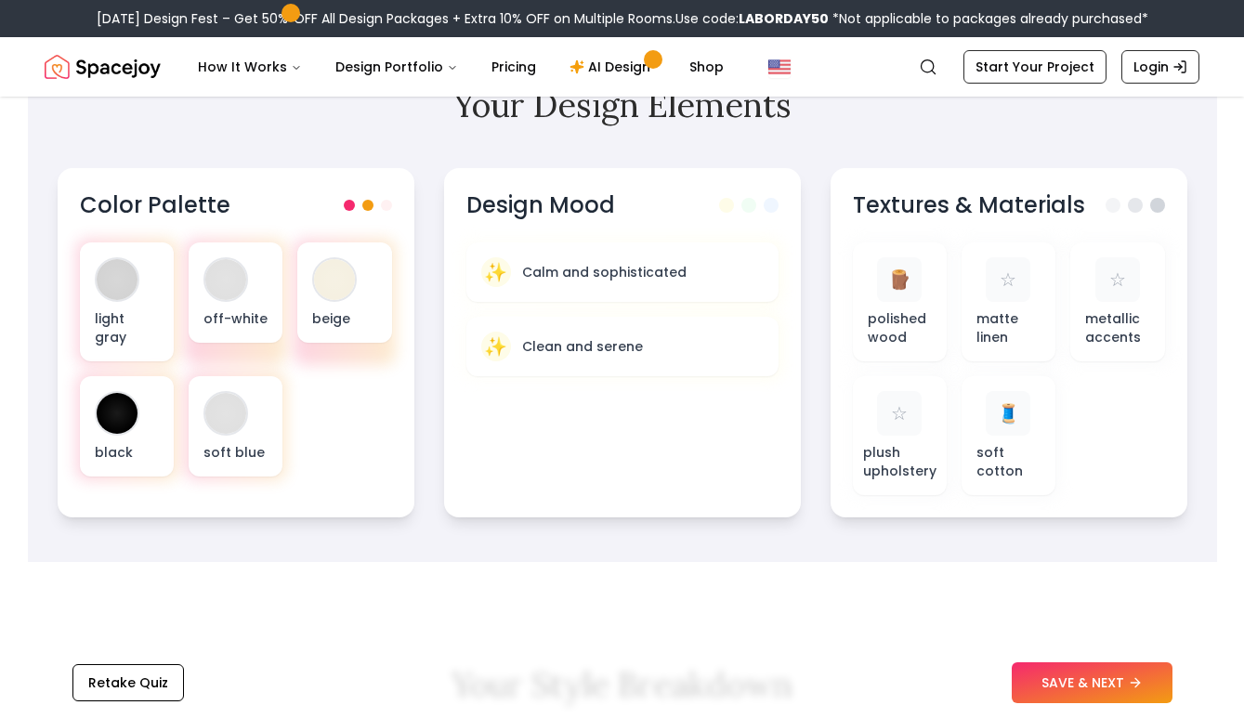
scroll to position [601, 0]
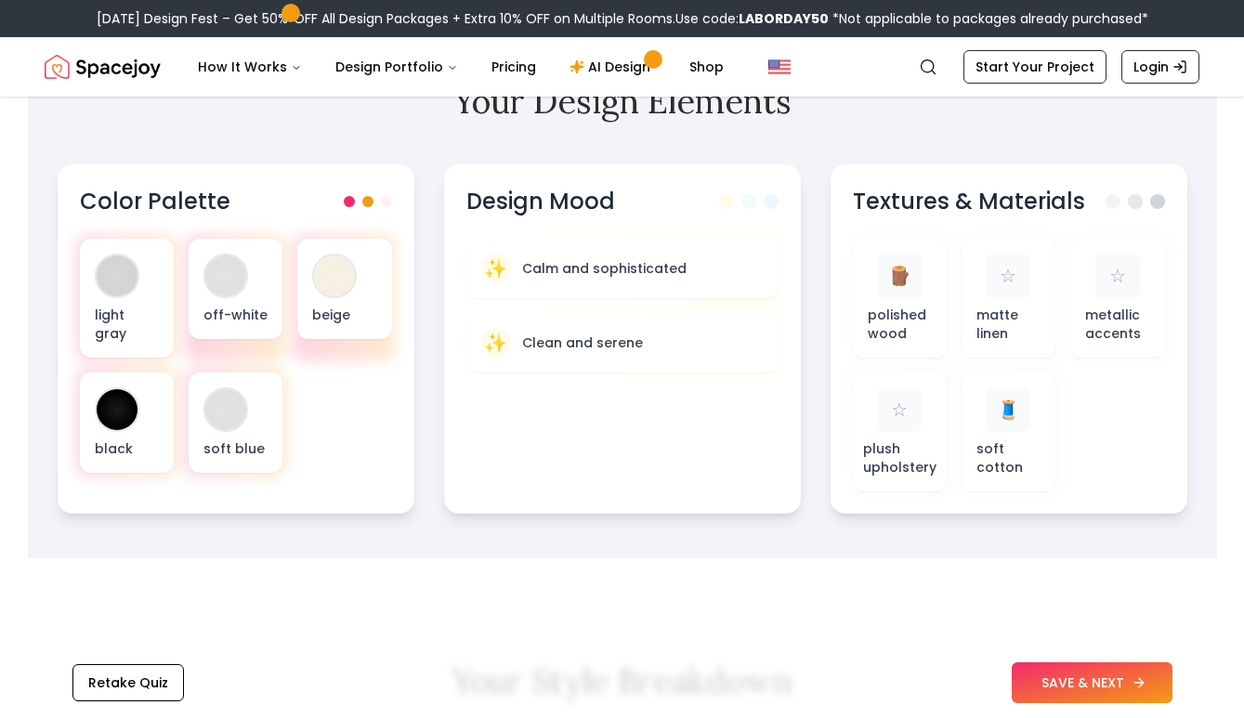
click at [1051, 685] on button "SAVE & NEXT" at bounding box center [1092, 683] width 161 height 41
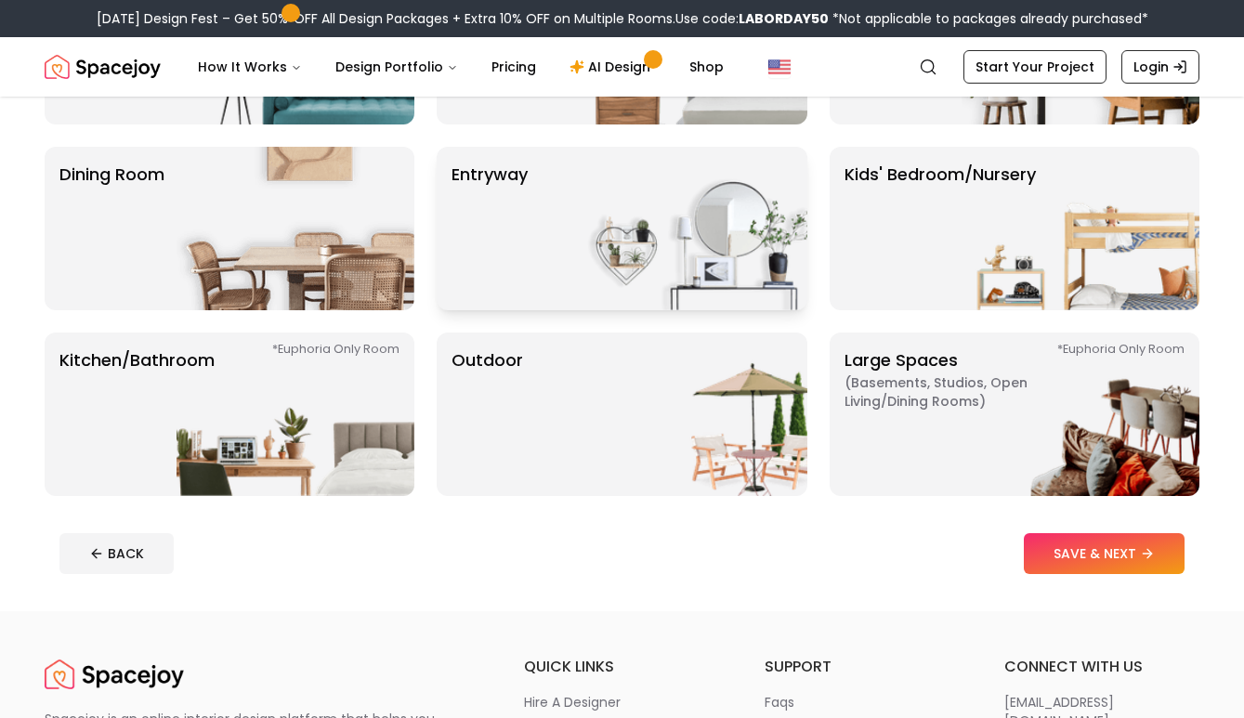
scroll to position [309, 0]
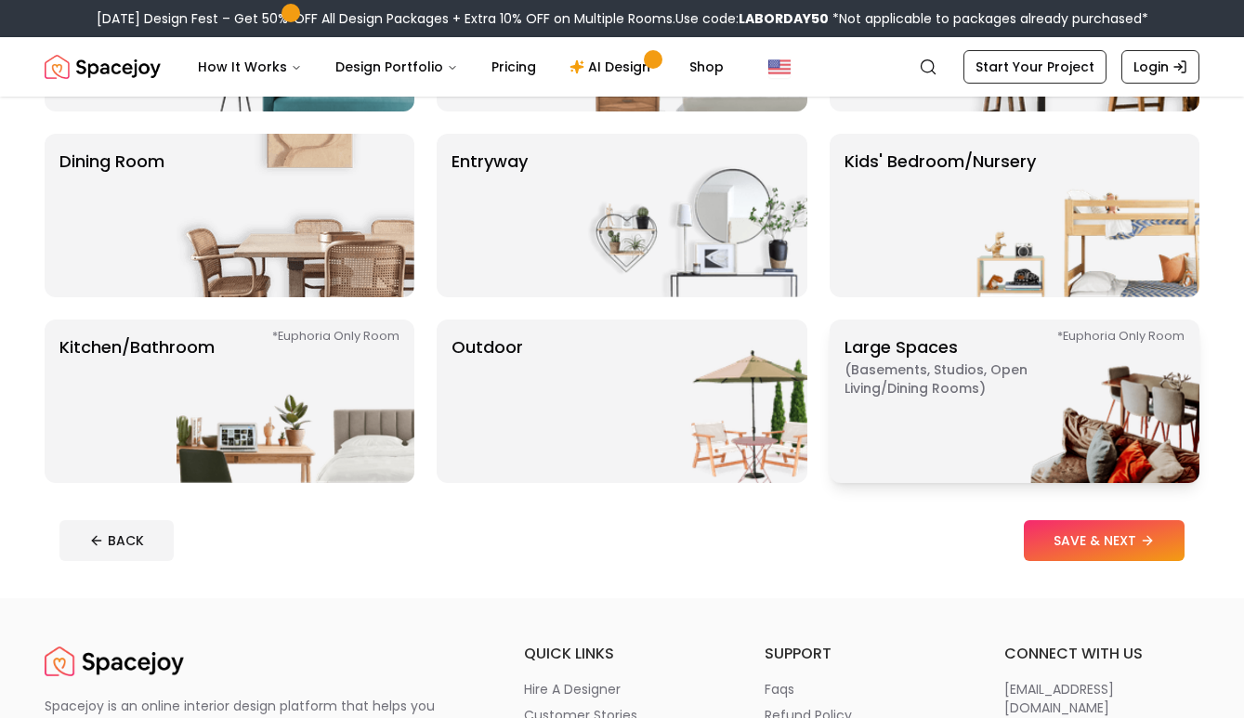
click at [905, 418] on p "Large Spaces ( Basements, Studios, Open living/dining rooms ) *Euphoria Only Ro…" at bounding box center [961, 402] width 232 height 134
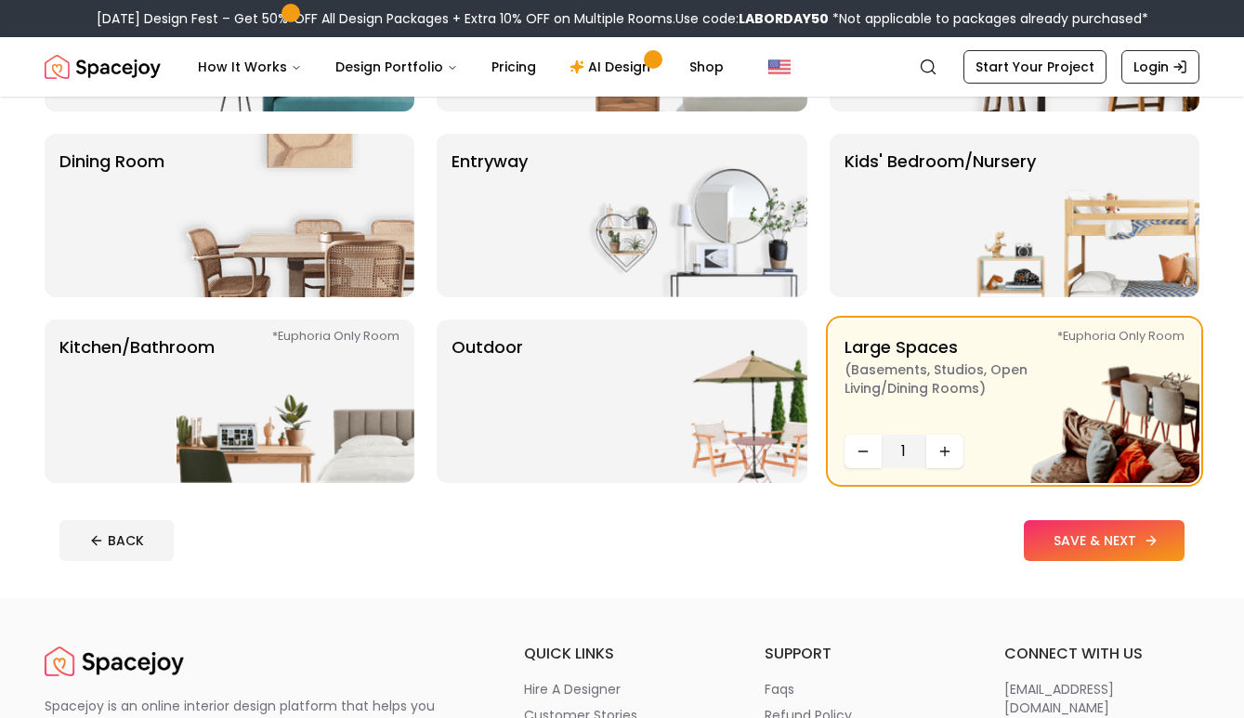
click at [1119, 541] on button "SAVE & NEXT" at bounding box center [1104, 540] width 161 height 41
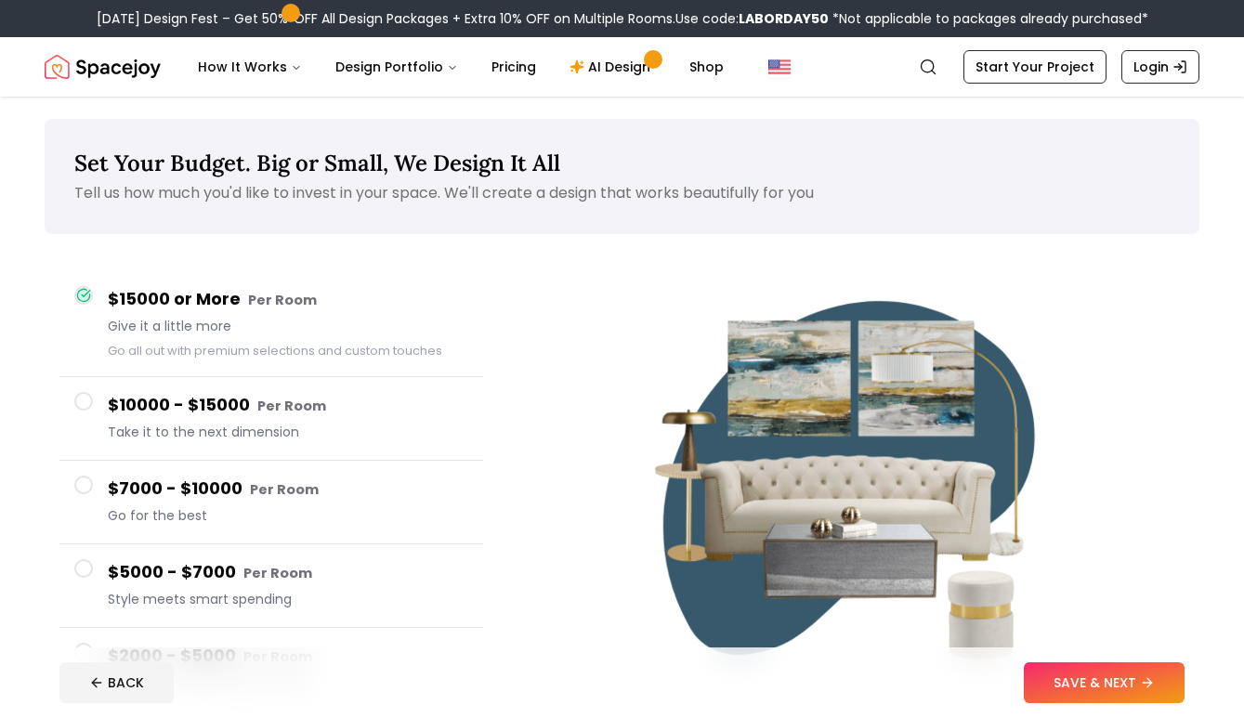
click at [303, 607] on span "Style meets smart spending" at bounding box center [288, 599] width 361 height 19
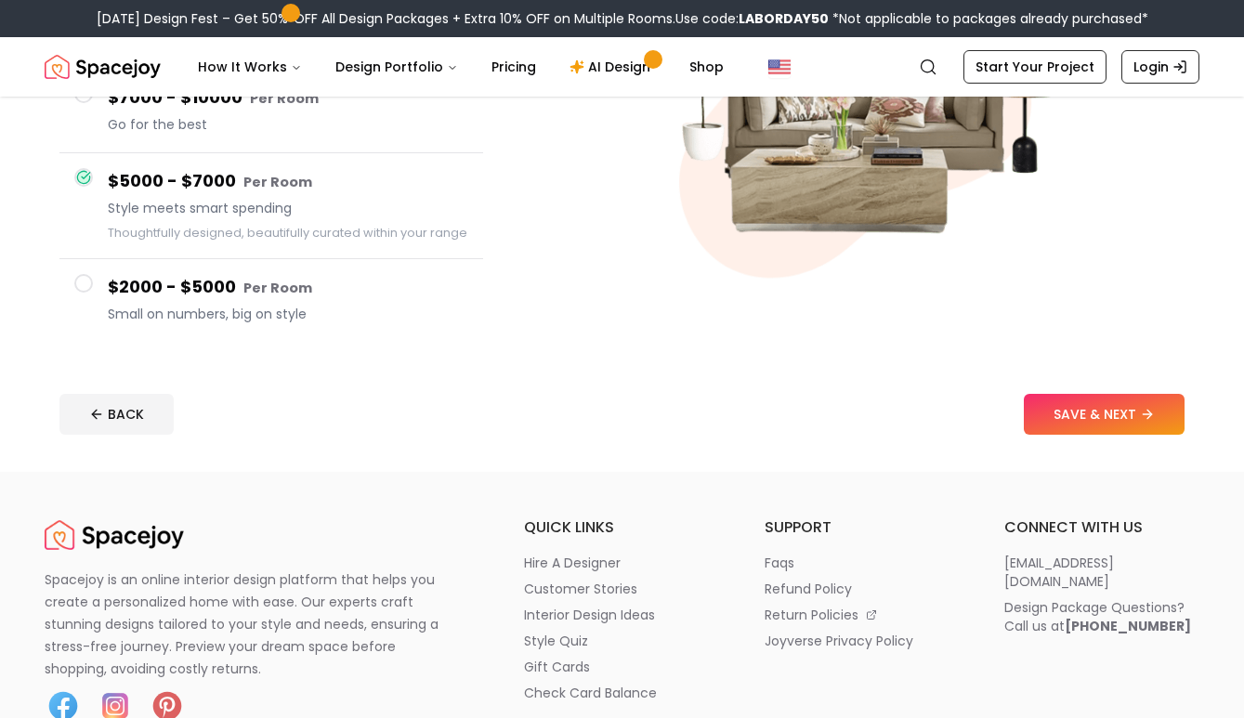
scroll to position [371, 0]
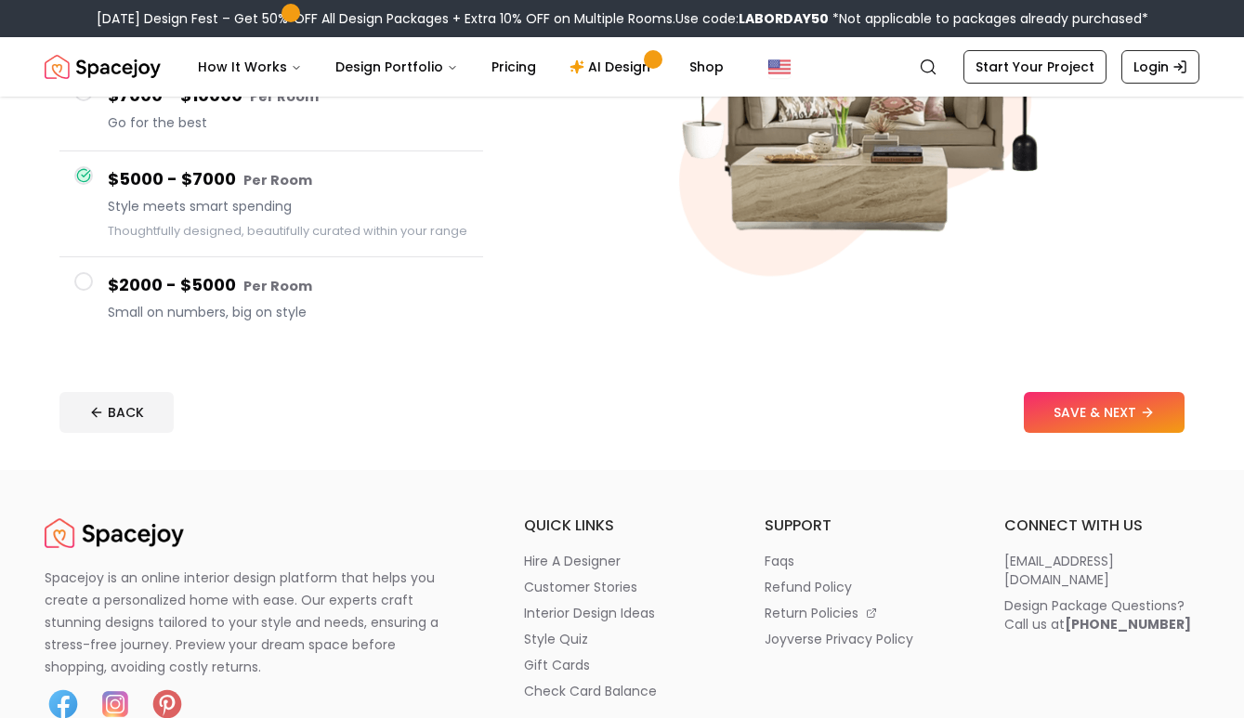
click at [353, 331] on button "$2000 - $5000 Per Room Small on numbers, big on style" at bounding box center [271, 298] width 424 height 83
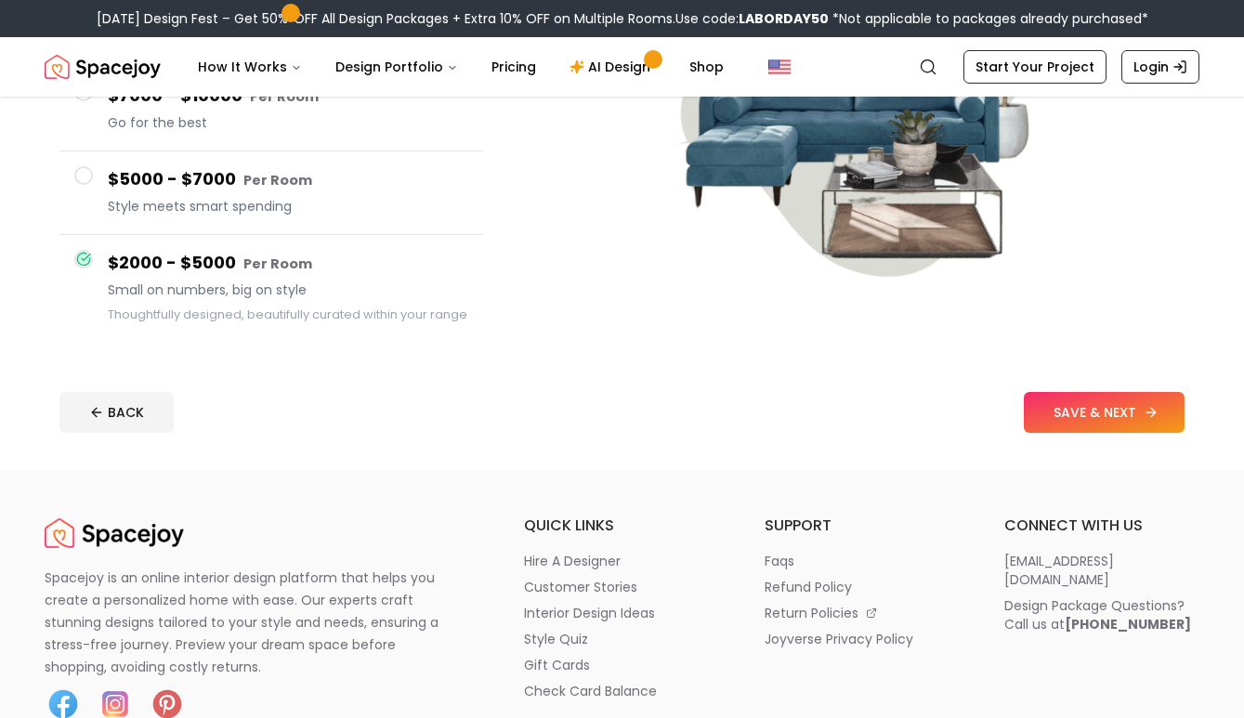
click at [1130, 412] on button "SAVE & NEXT" at bounding box center [1104, 412] width 161 height 41
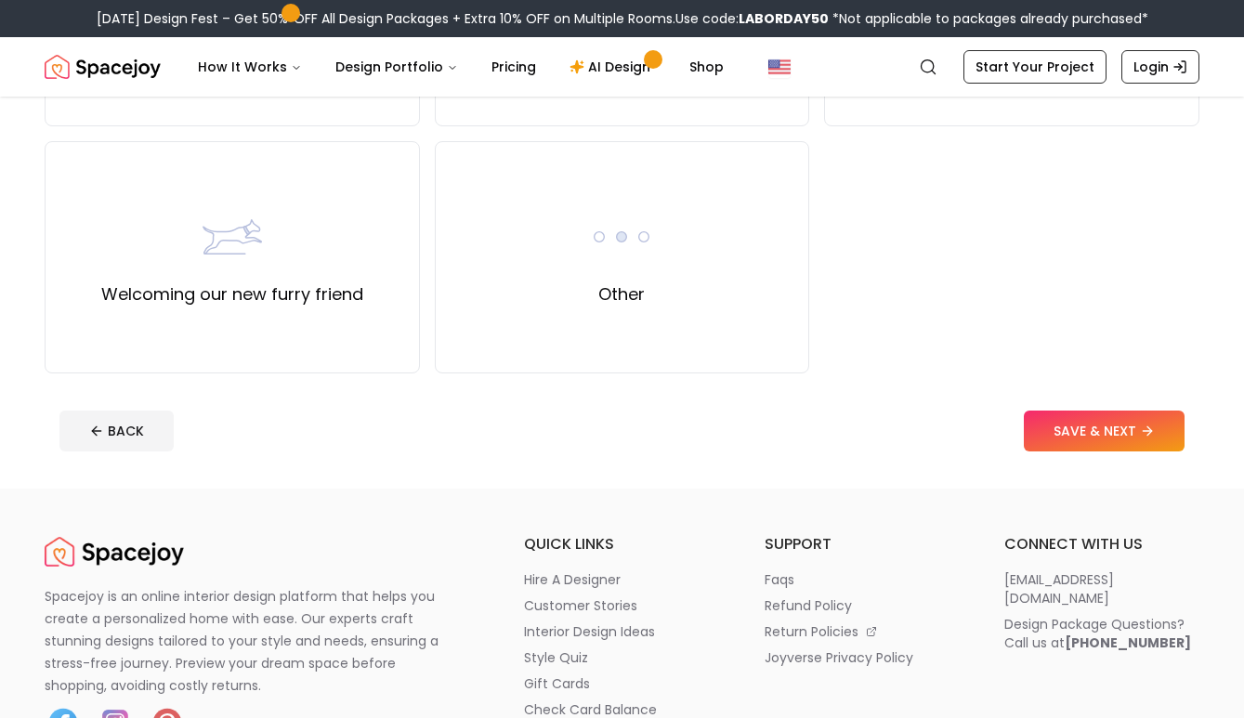
scroll to position [671, 0]
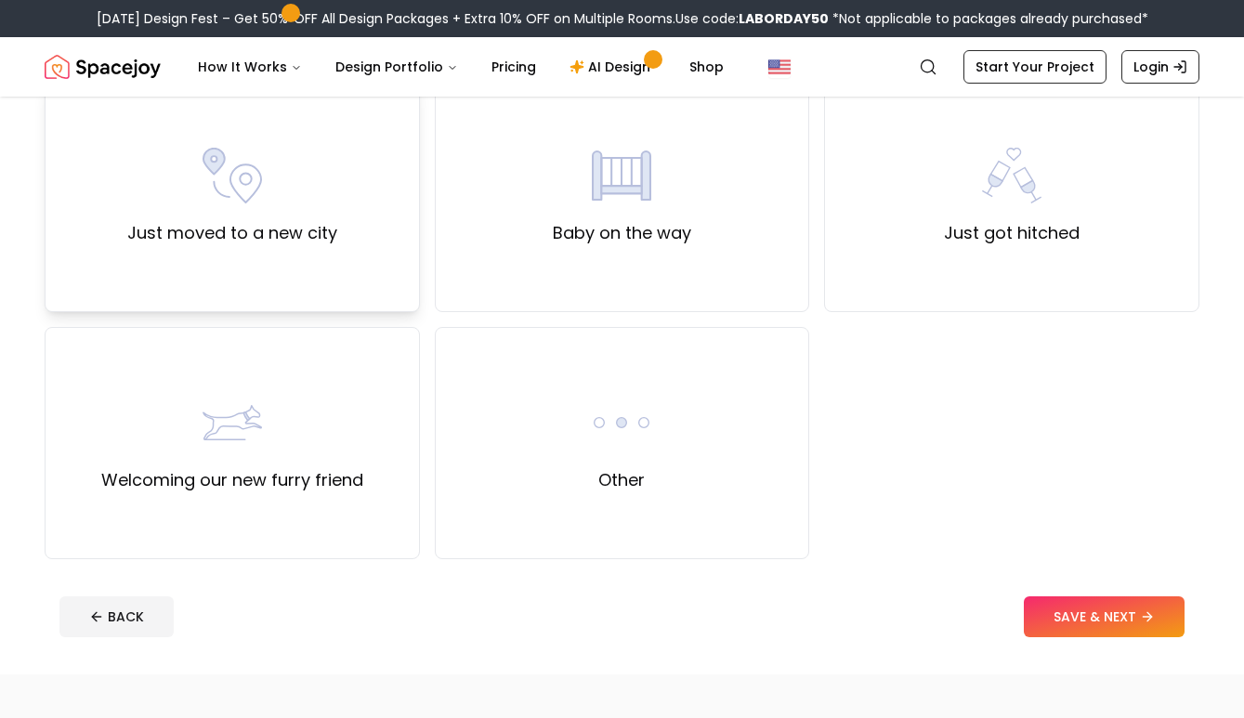
click at [363, 249] on div "Just moved to a new city" at bounding box center [232, 196] width 375 height 232
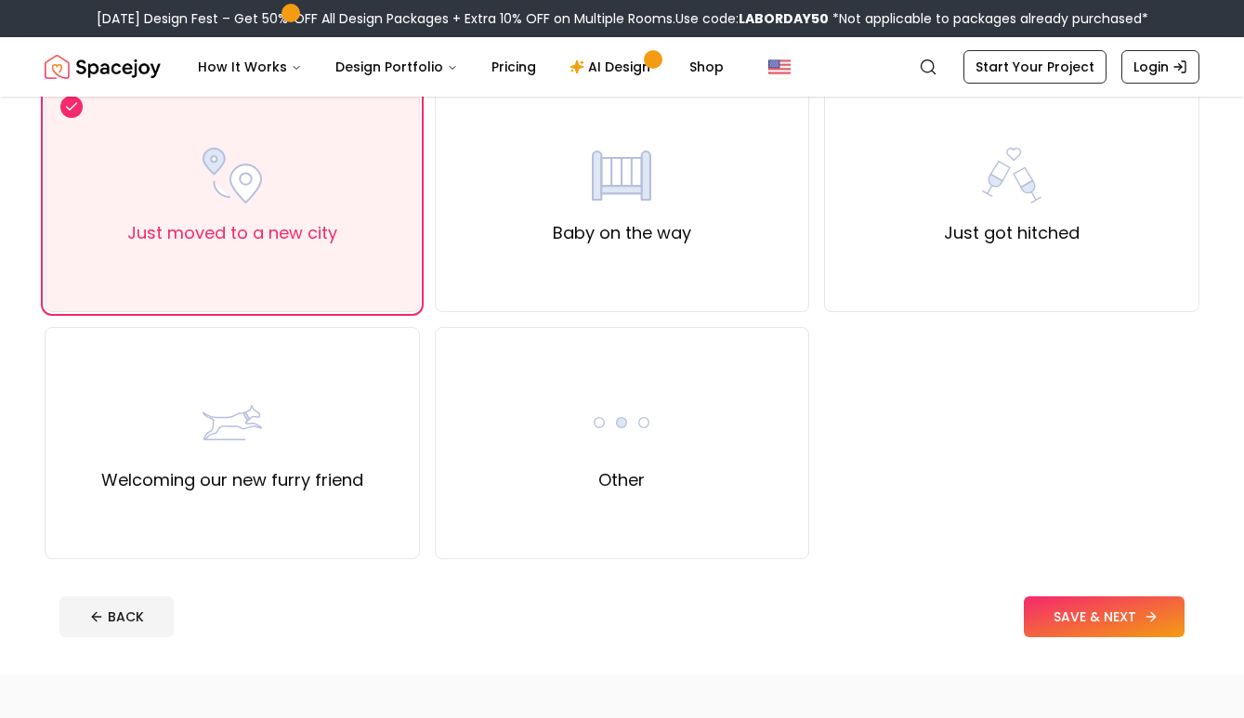
click at [1101, 624] on button "SAVE & NEXT" at bounding box center [1104, 617] width 161 height 41
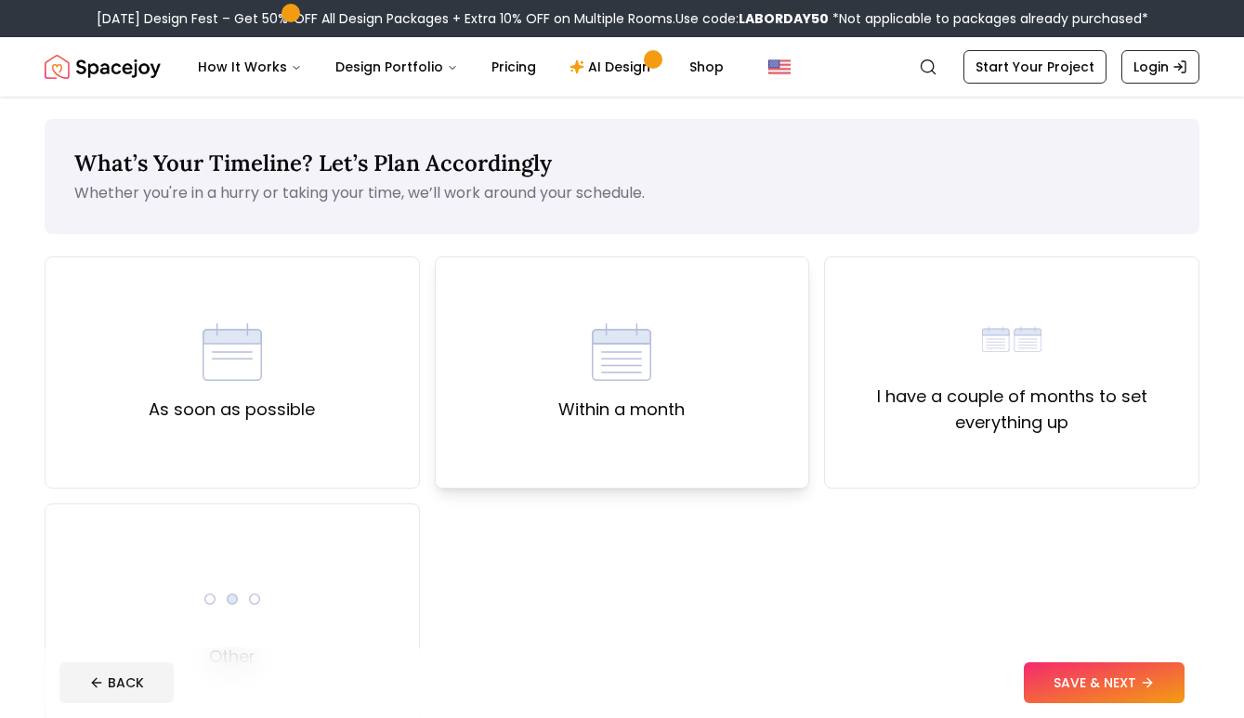
click at [663, 348] on div "Within a month" at bounding box center [621, 372] width 126 height 100
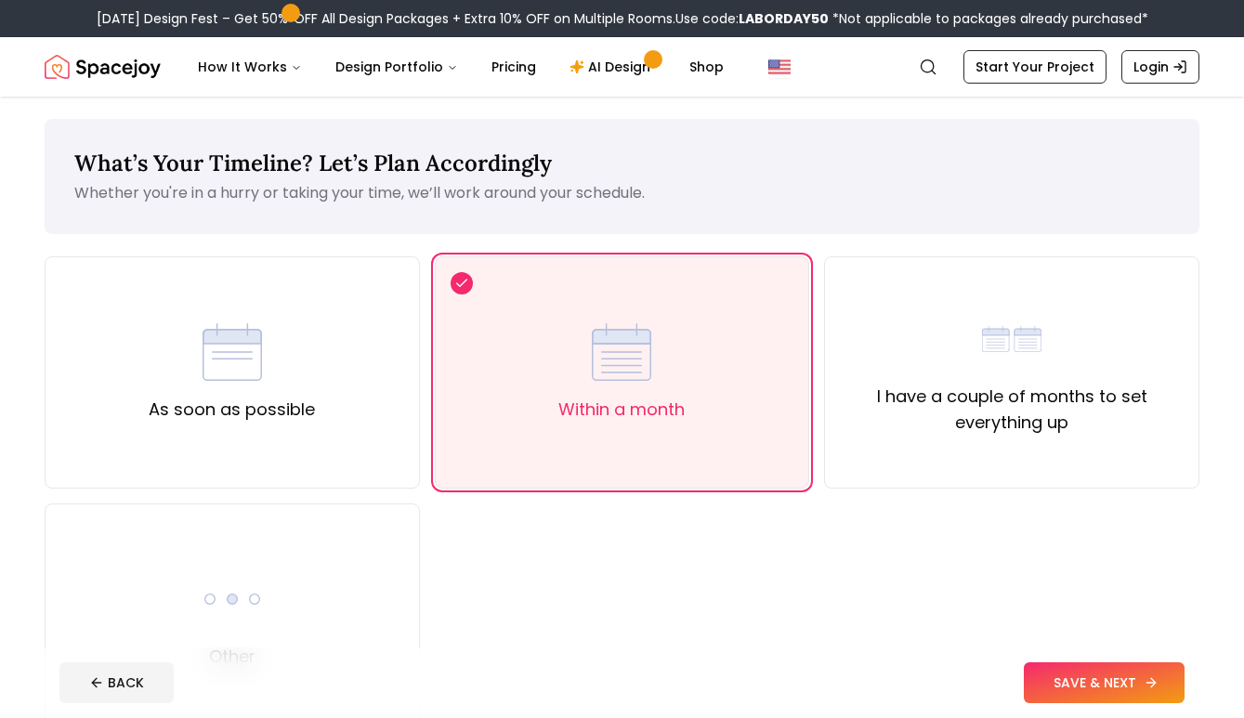
click at [1145, 694] on button "SAVE & NEXT" at bounding box center [1104, 683] width 161 height 41
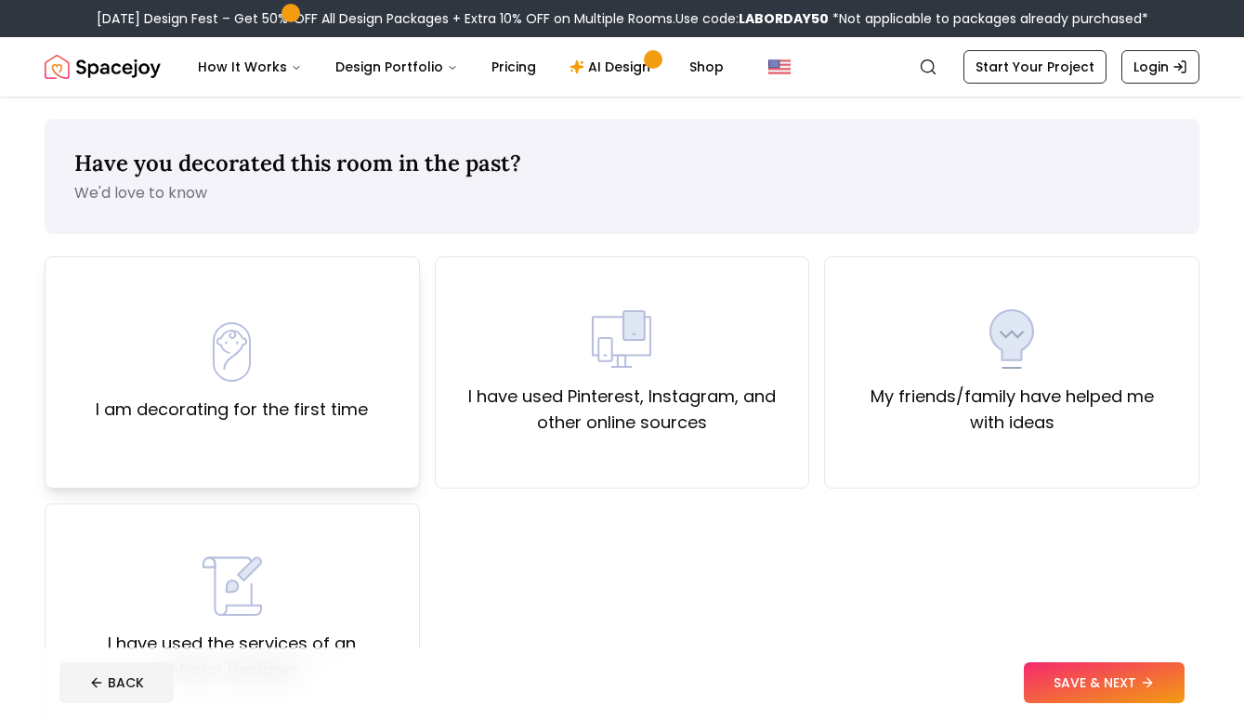
click at [384, 472] on div "I am decorating for the first time" at bounding box center [232, 372] width 375 height 232
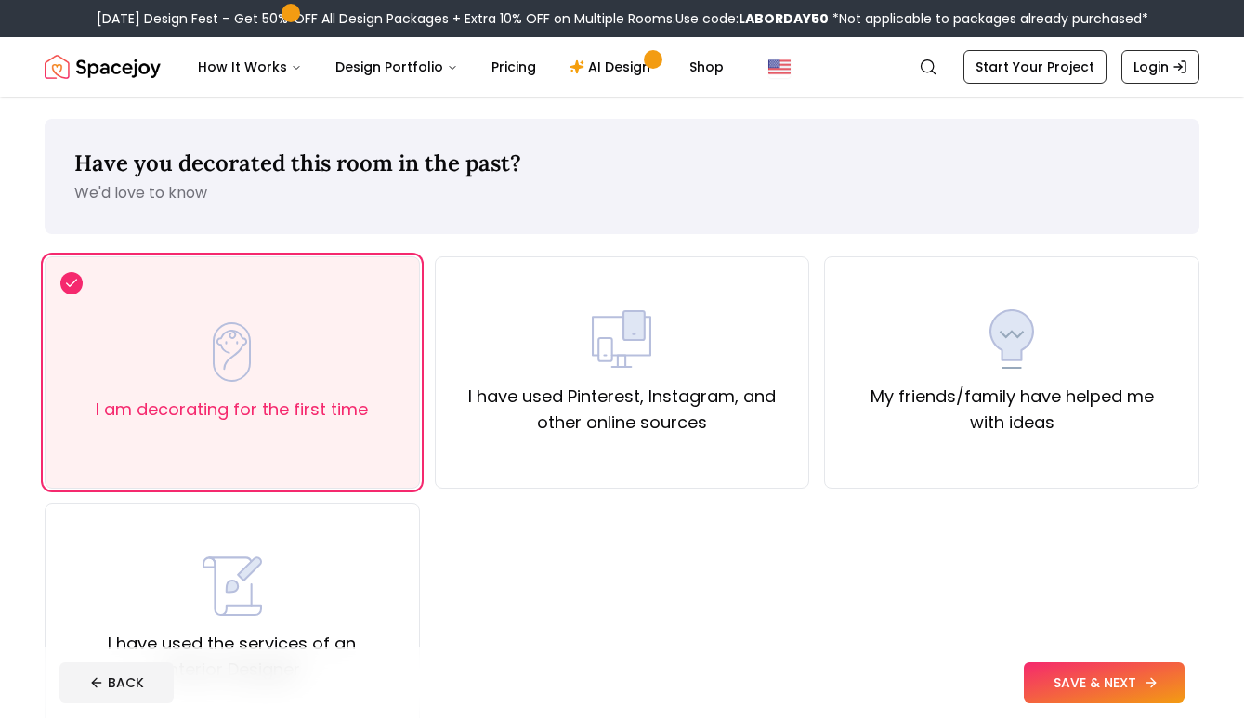
click at [1100, 693] on button "SAVE & NEXT" at bounding box center [1104, 683] width 161 height 41
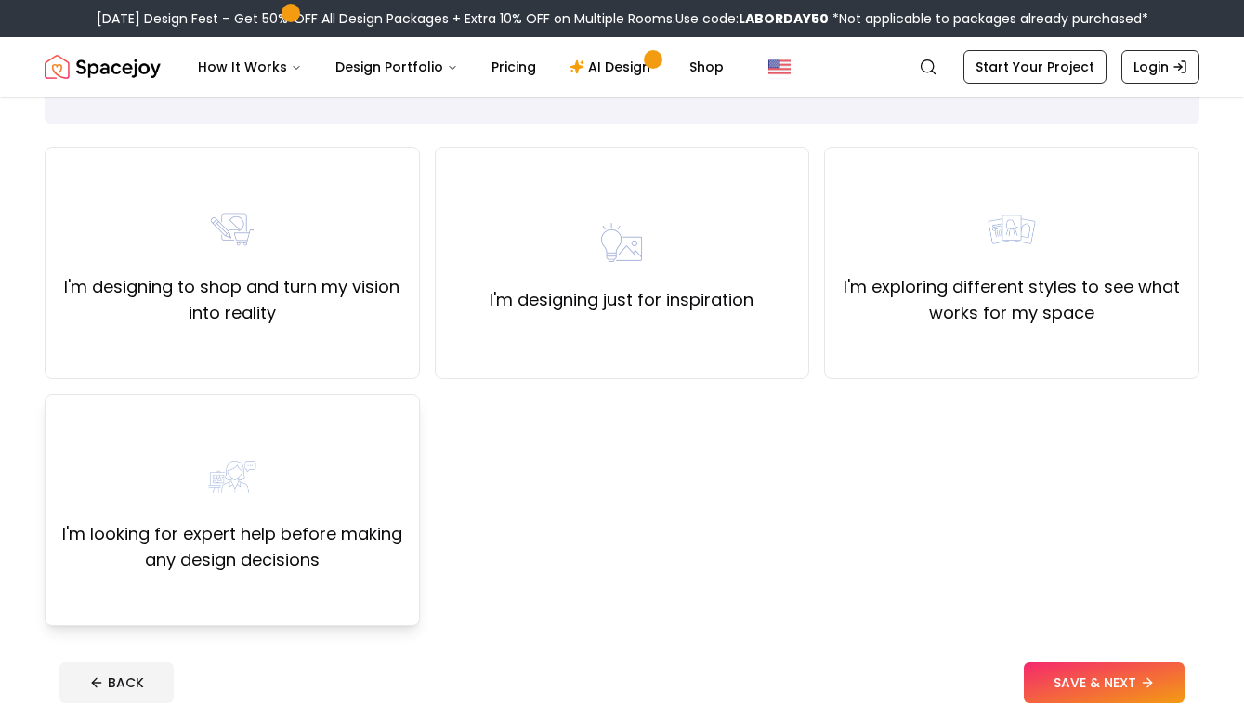
scroll to position [101, 0]
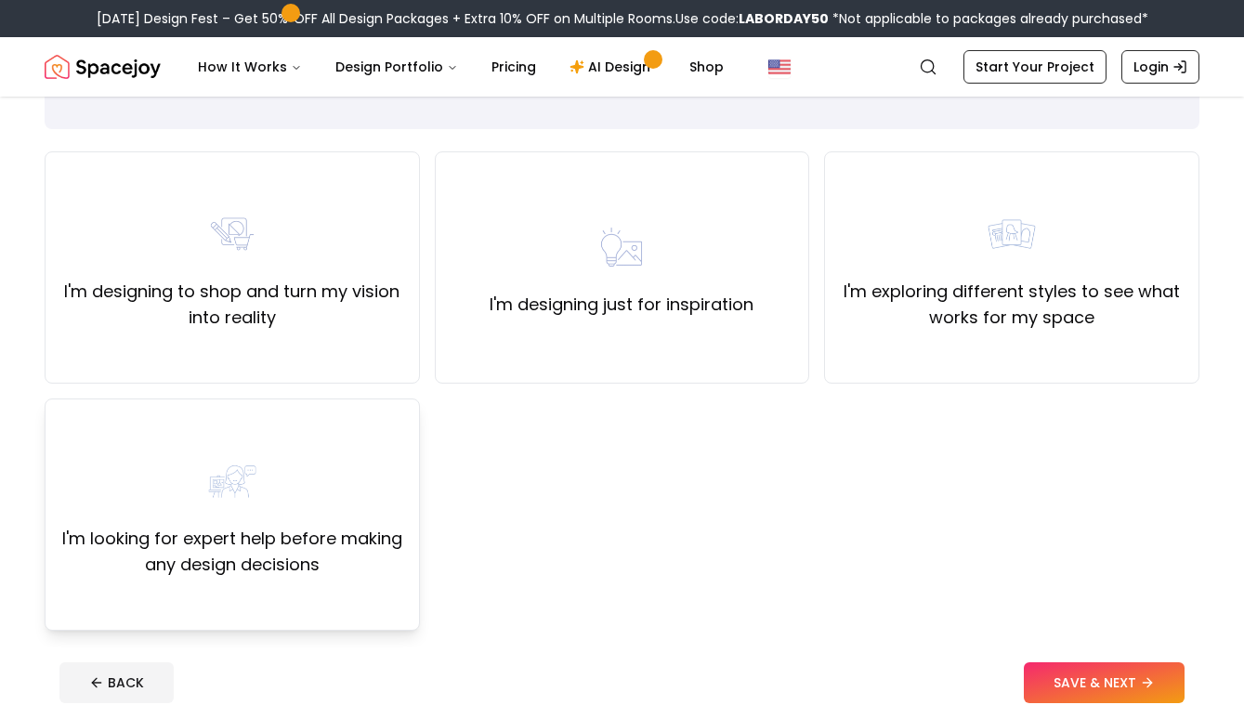
click at [310, 611] on div "I'm looking for expert help before making any design decisions" at bounding box center [232, 515] width 375 height 232
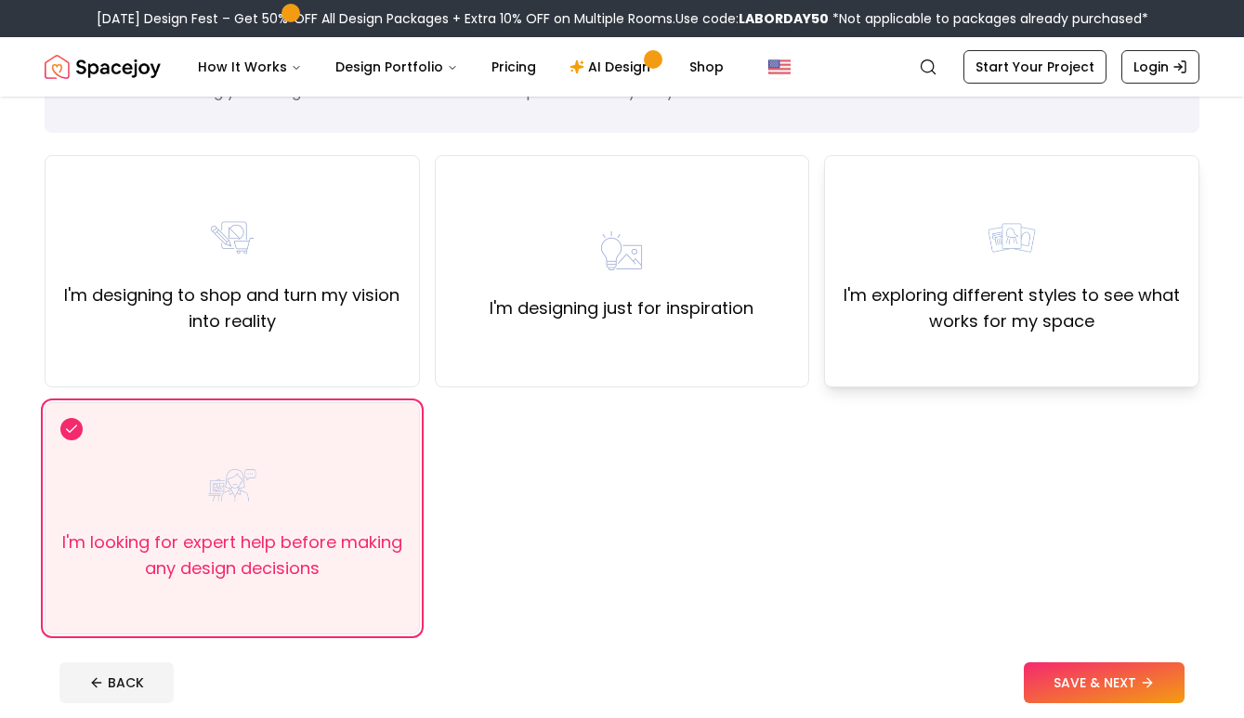
click at [1045, 210] on div "I'm exploring different styles to see what works for my space" at bounding box center [1012, 271] width 344 height 126
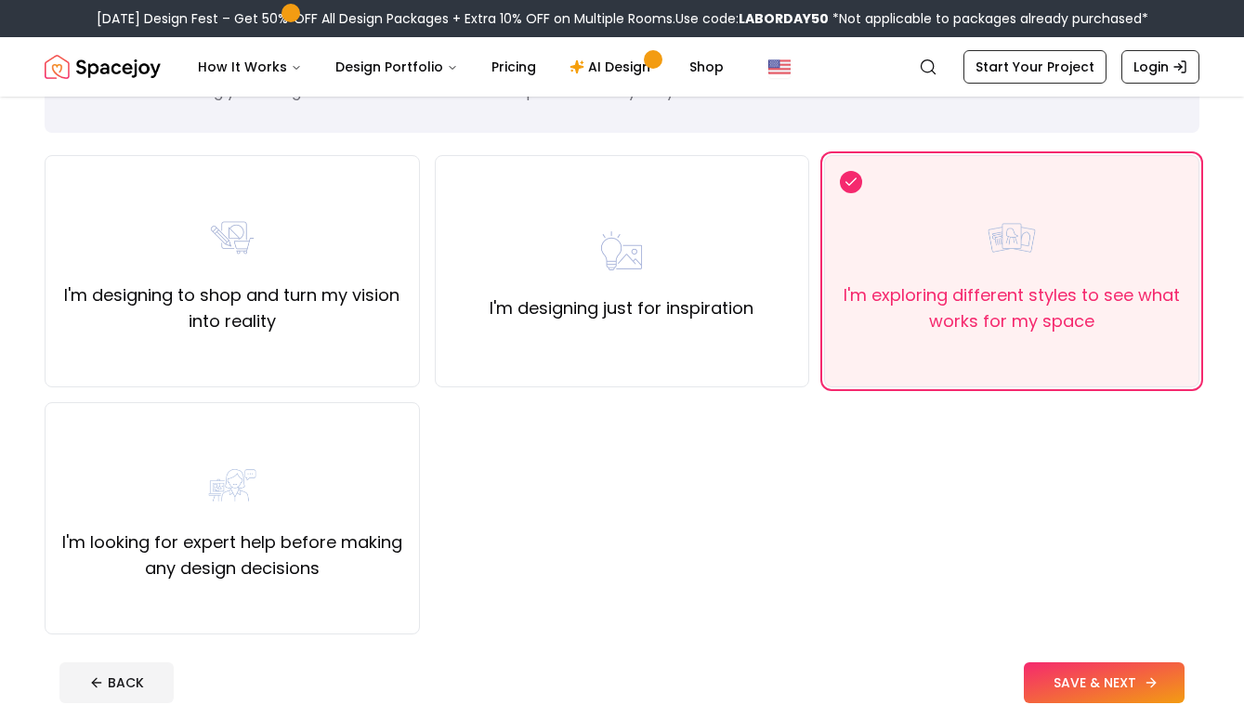
click at [1094, 681] on button "SAVE & NEXT" at bounding box center [1104, 683] width 161 height 41
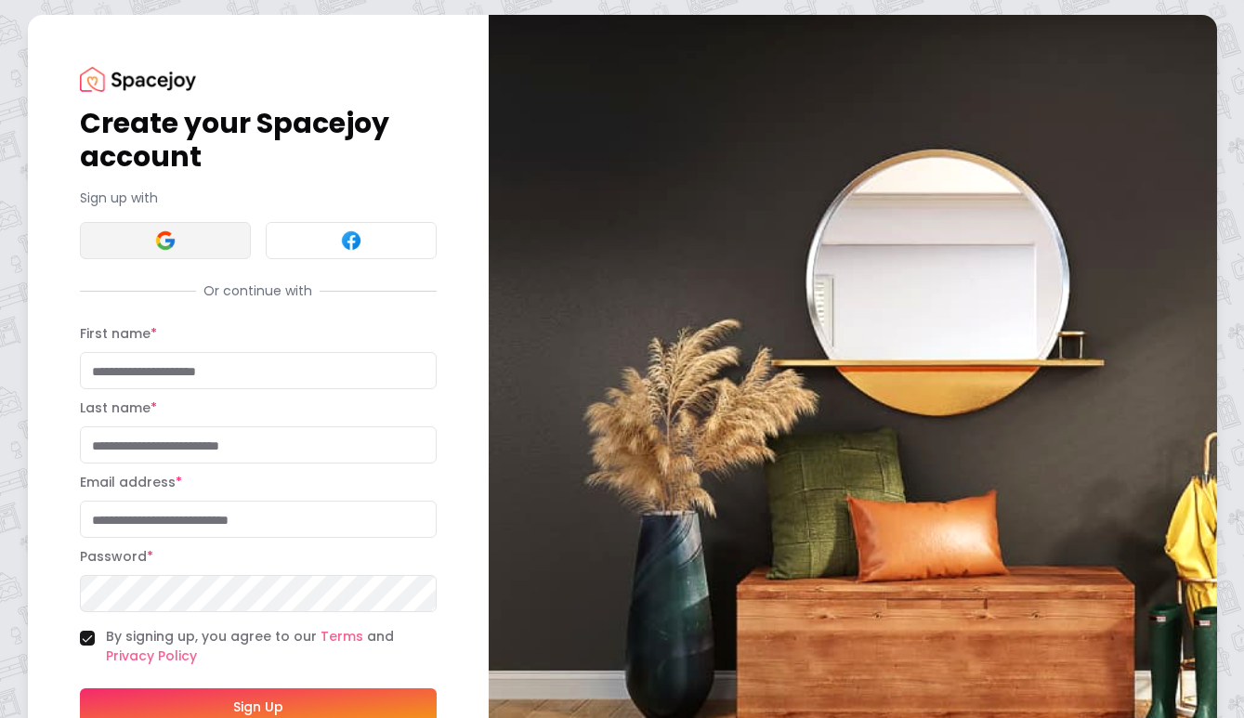
click at [206, 237] on button at bounding box center [165, 240] width 171 height 37
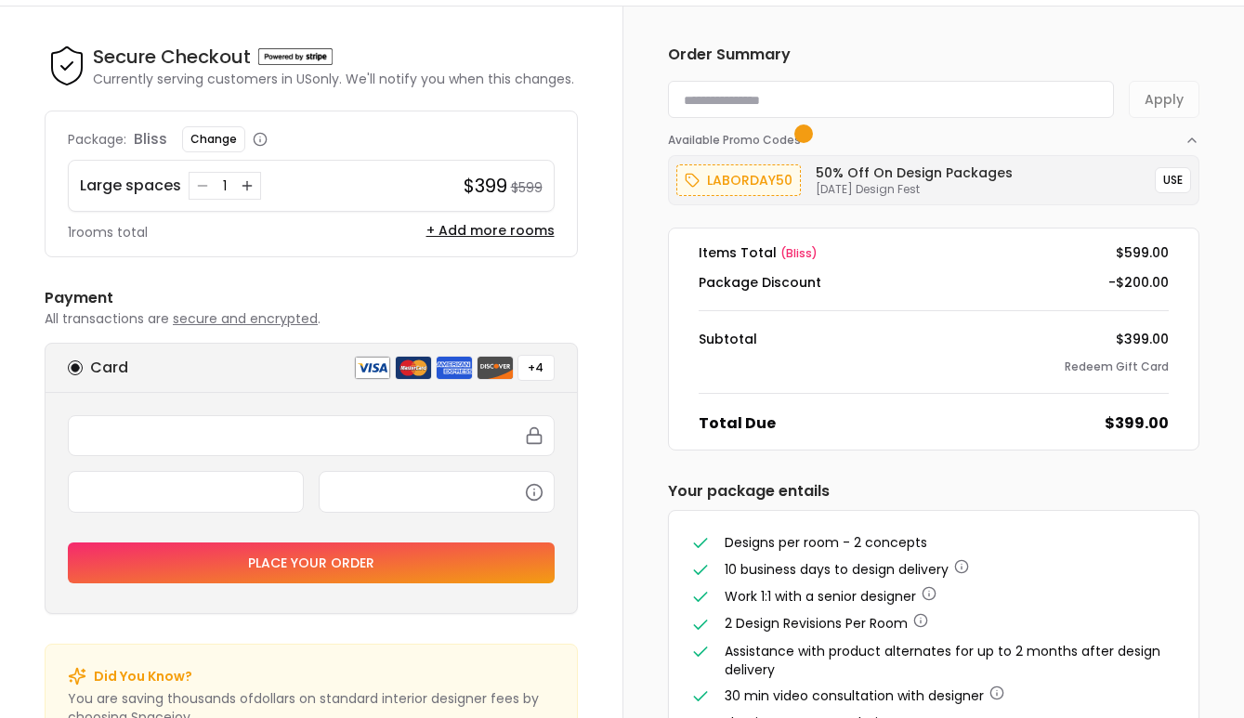
scroll to position [151, 0]
